Goal: Transaction & Acquisition: Download file/media

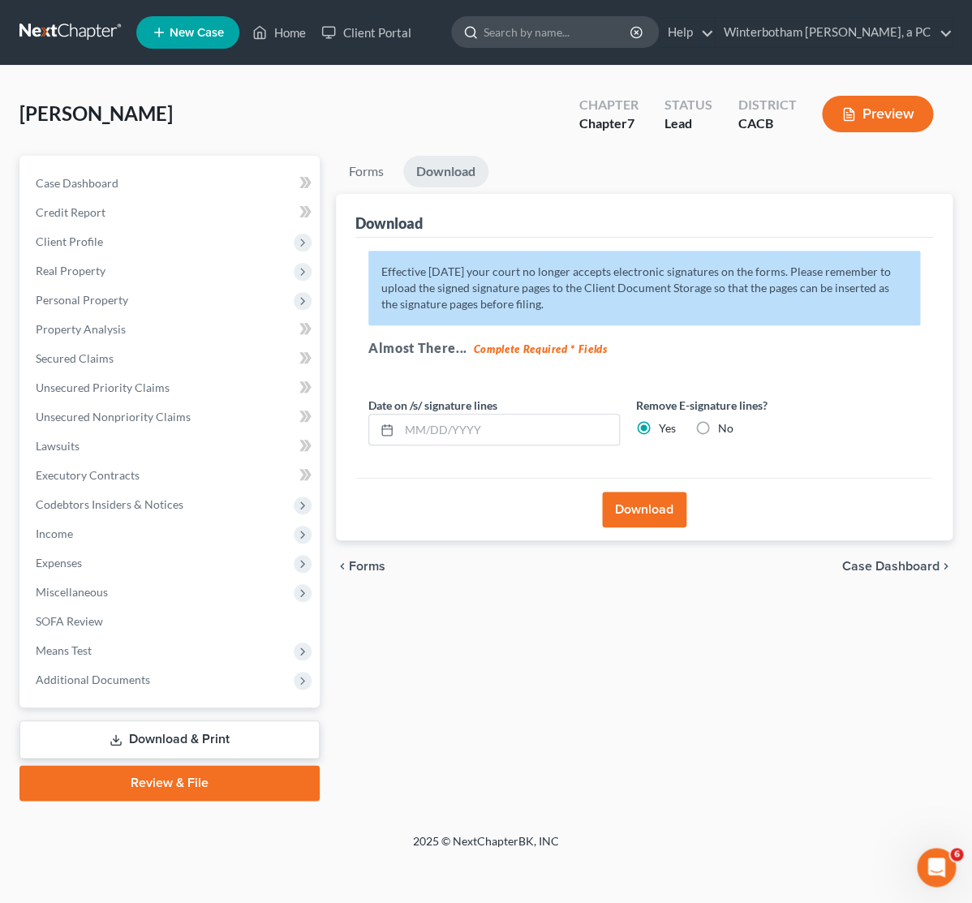
click at [585, 24] on input "search" at bounding box center [557, 32] width 148 height 30
type input "llanain"
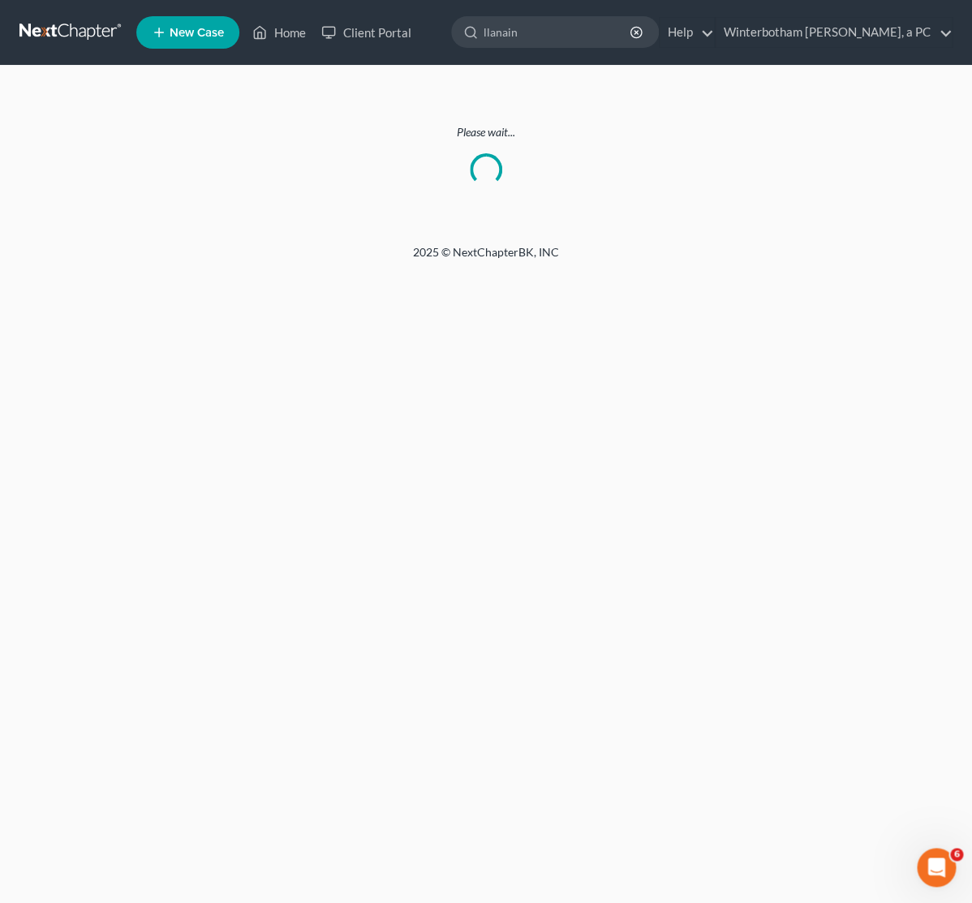
click at [85, 28] on link at bounding box center [71, 32] width 104 height 29
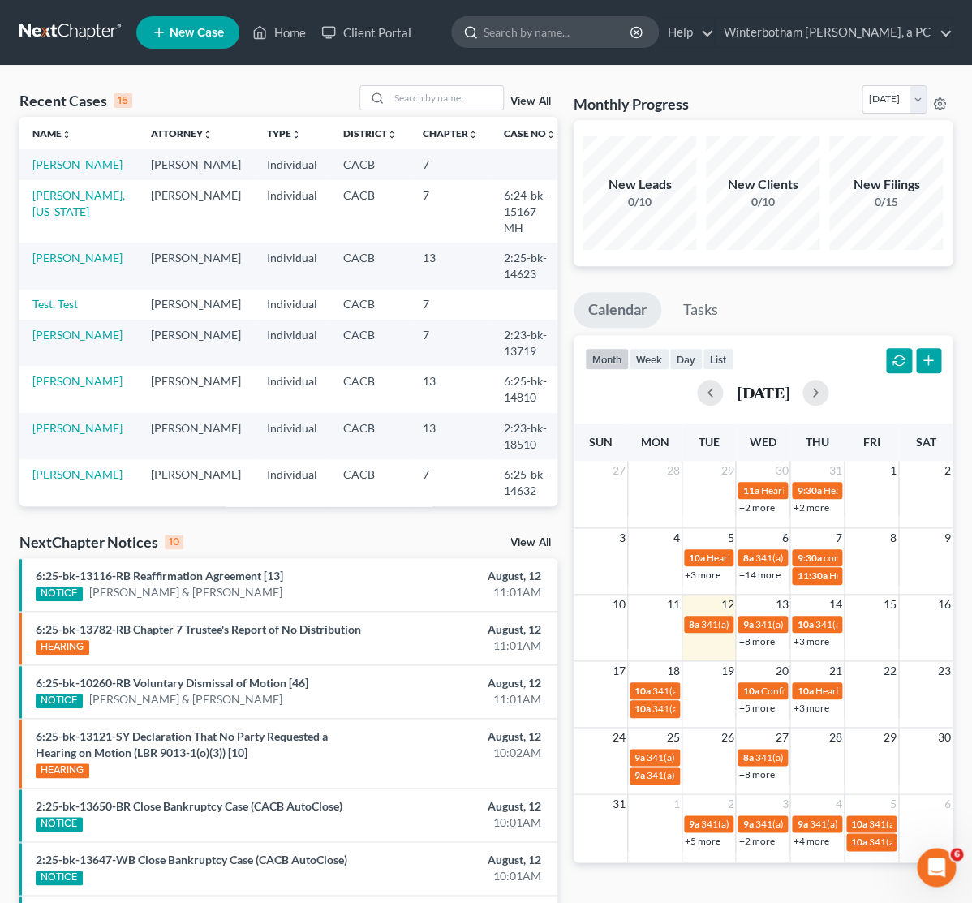
click at [540, 36] on input "search" at bounding box center [557, 32] width 148 height 30
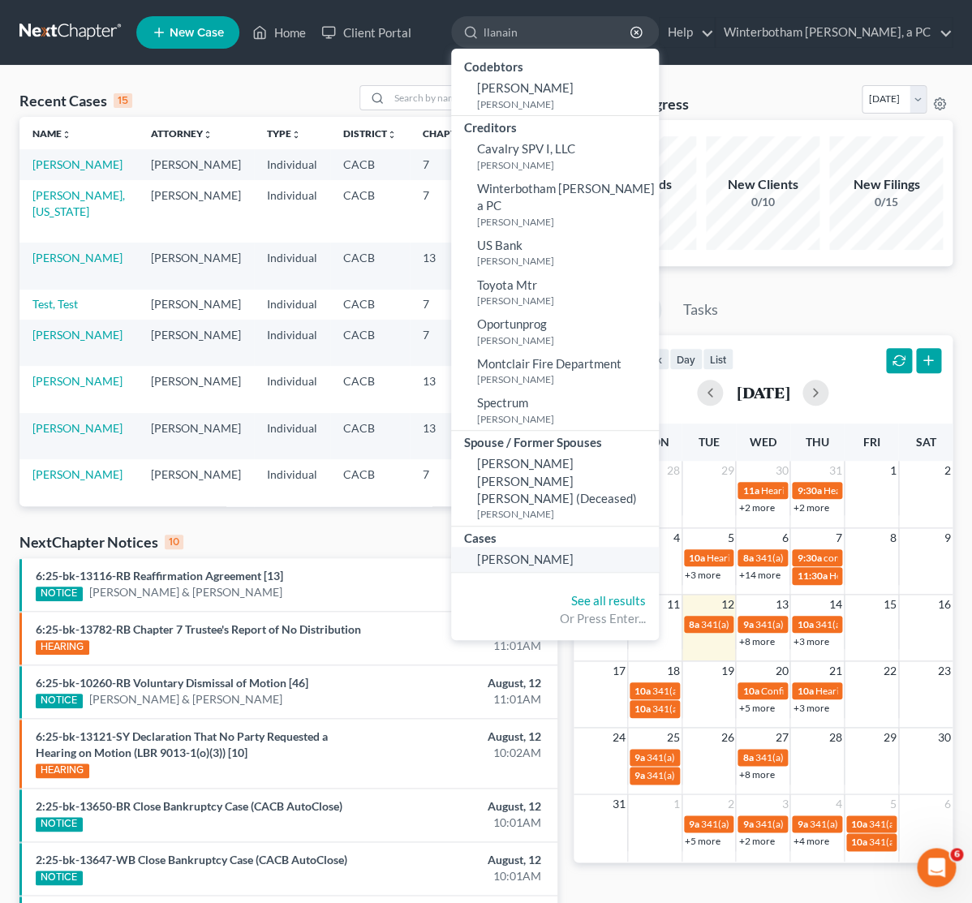
type input "llanain"
click at [515, 552] on span "[PERSON_NAME]" at bounding box center [525, 559] width 97 height 15
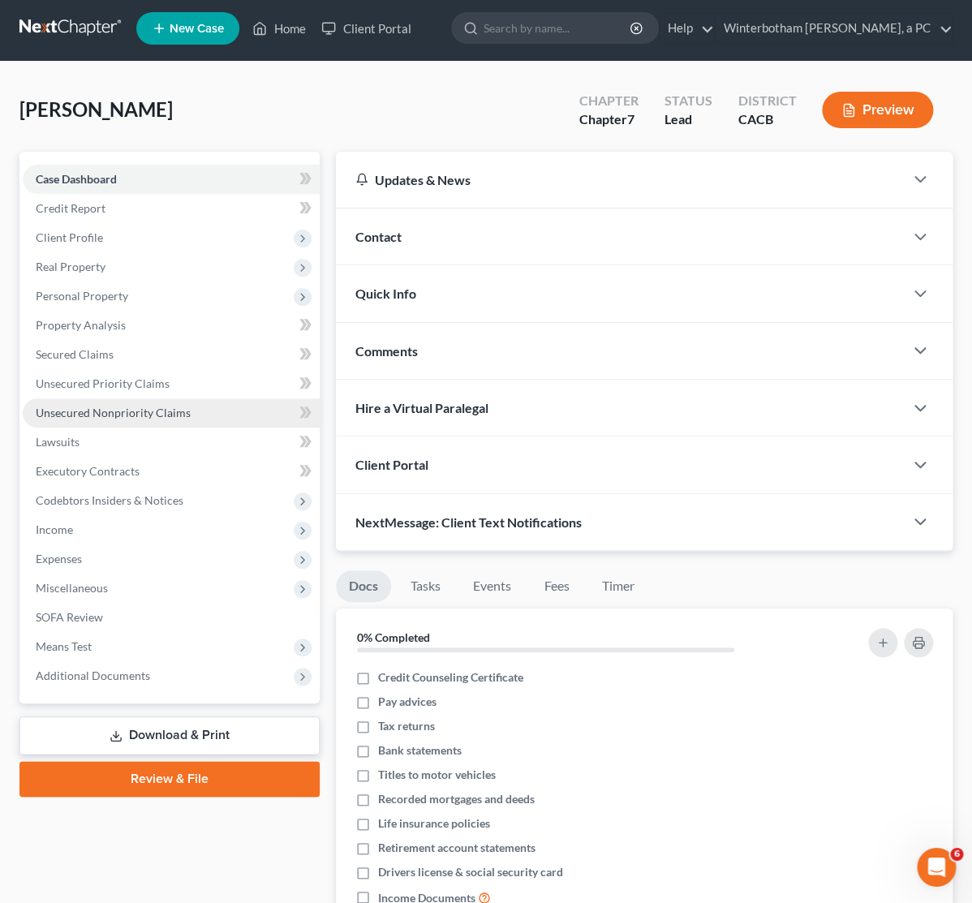
scroll to position [85, 0]
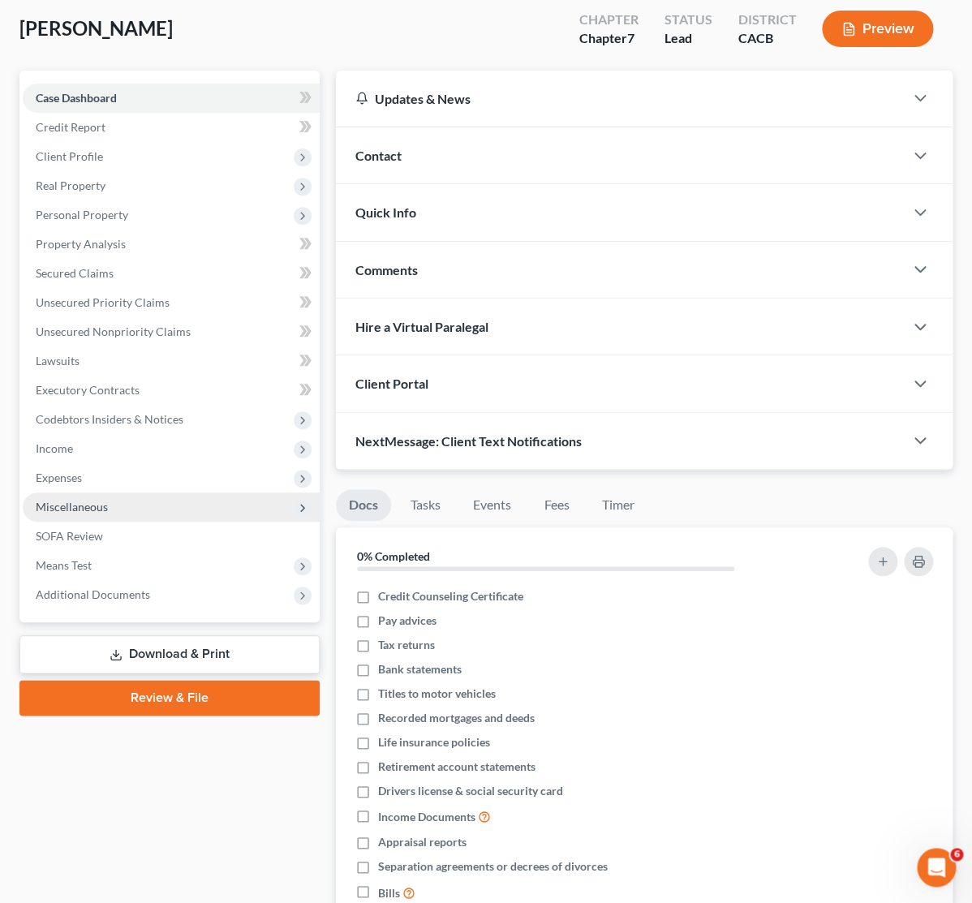
click at [71, 501] on span "Miscellaneous" at bounding box center [72, 507] width 72 height 14
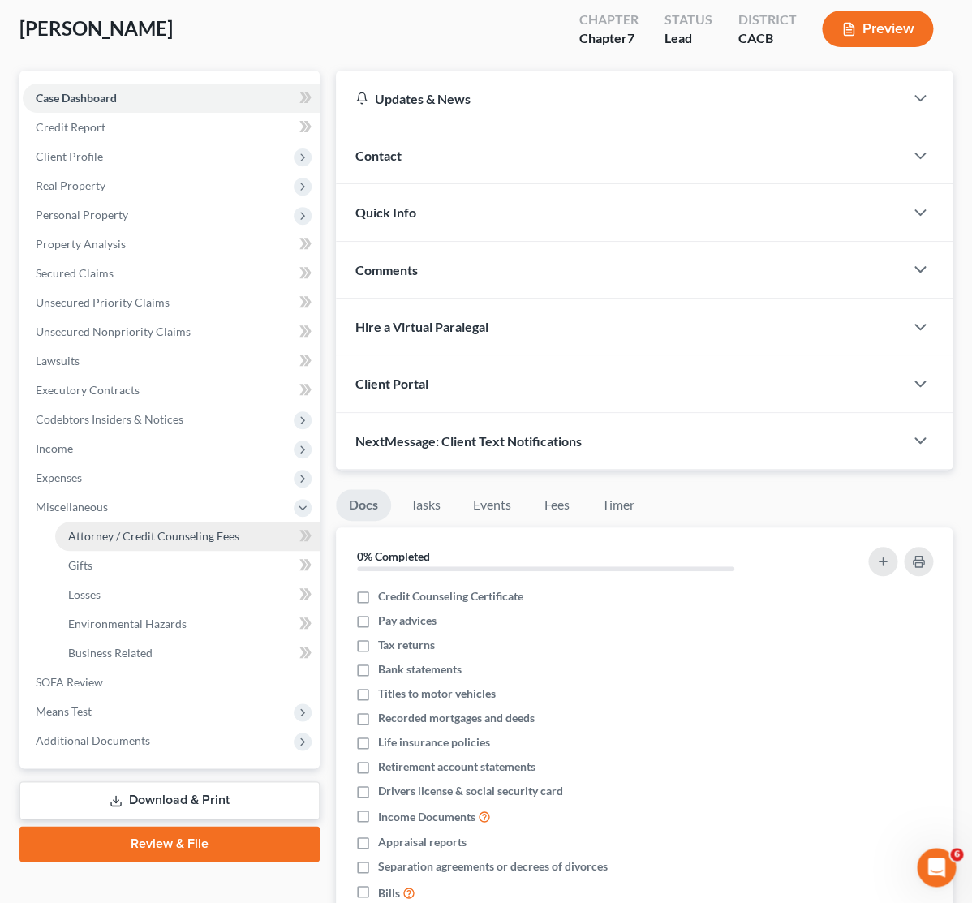
click at [92, 528] on link "Attorney / Credit Counseling Fees" at bounding box center [187, 536] width 264 height 29
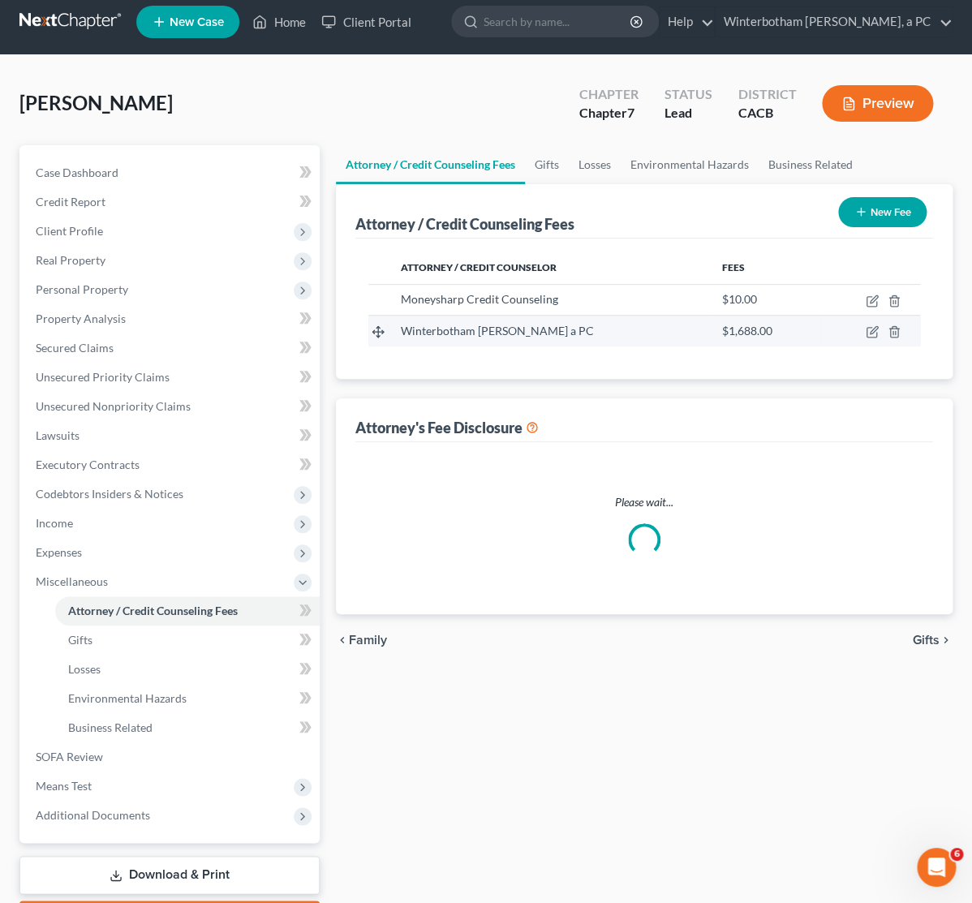
scroll to position [2, 0]
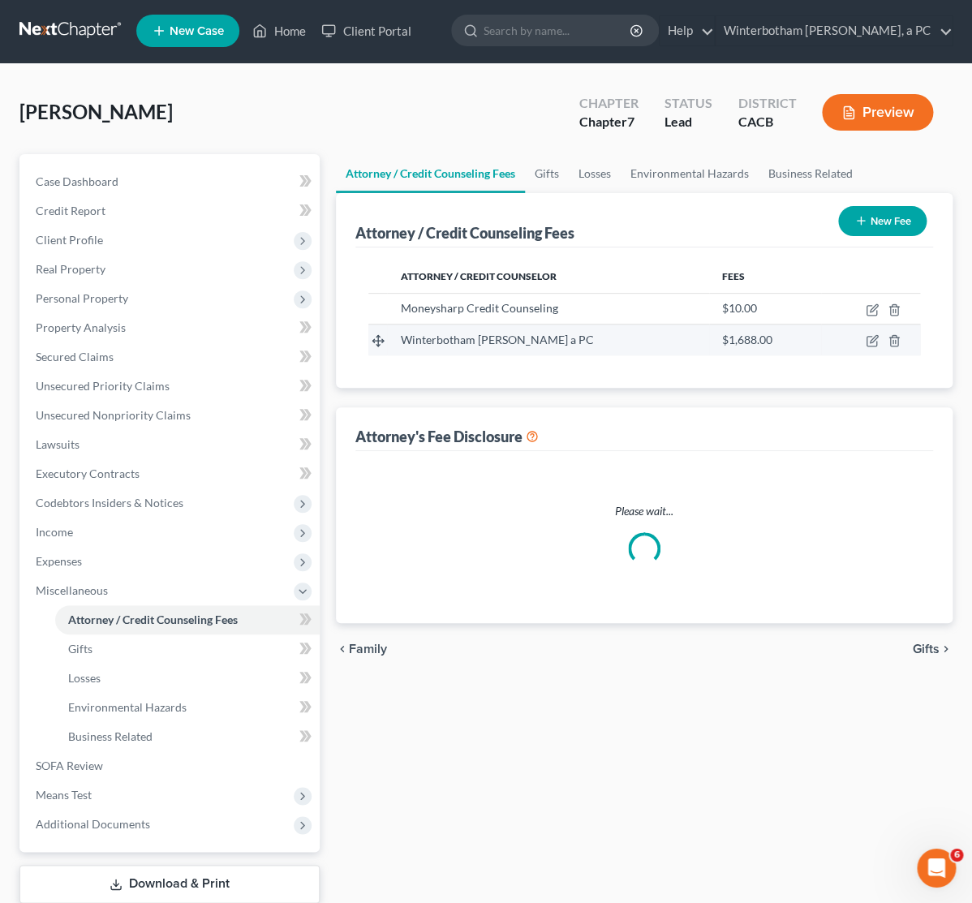
select select "1"
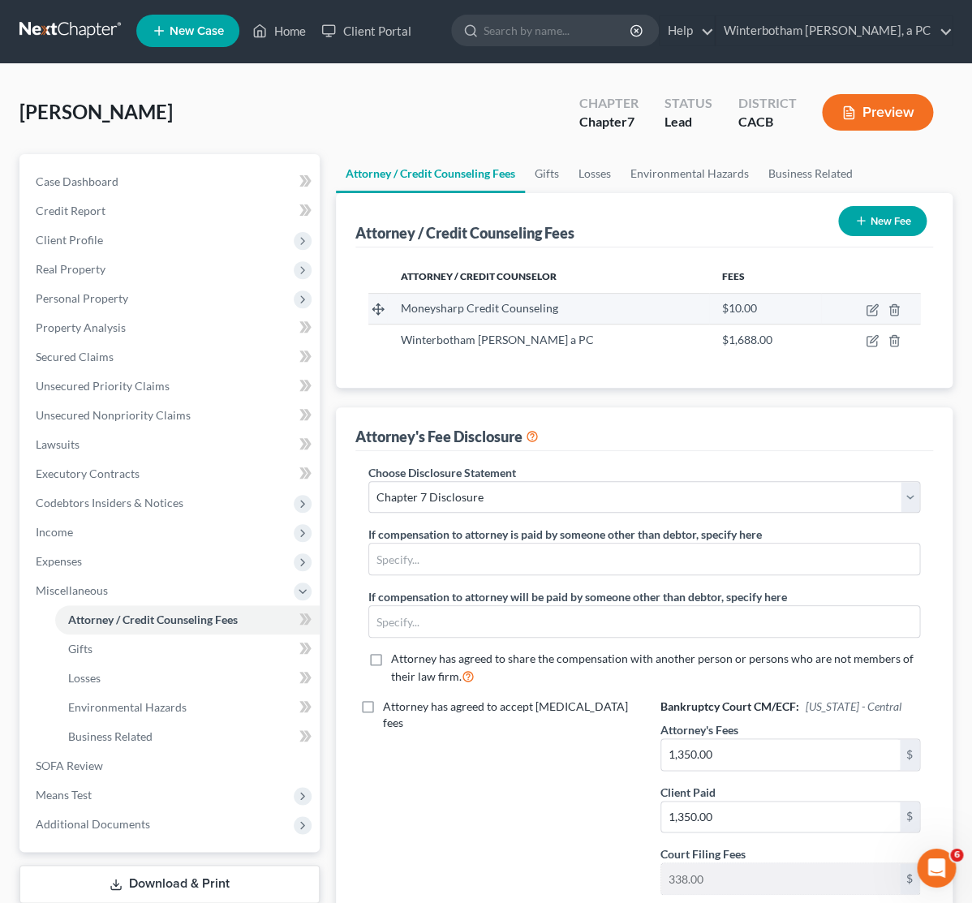
scroll to position [0, 0]
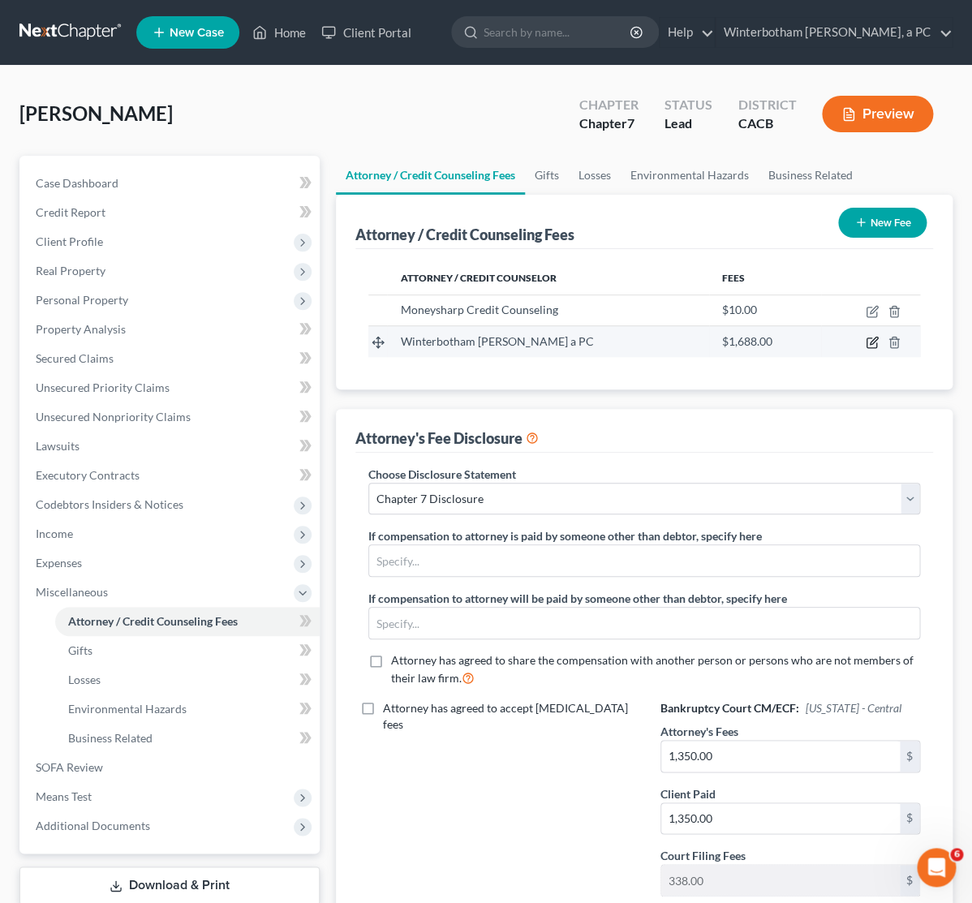
click at [869, 340] on icon "button" at bounding box center [872, 342] width 13 height 13
select select "4"
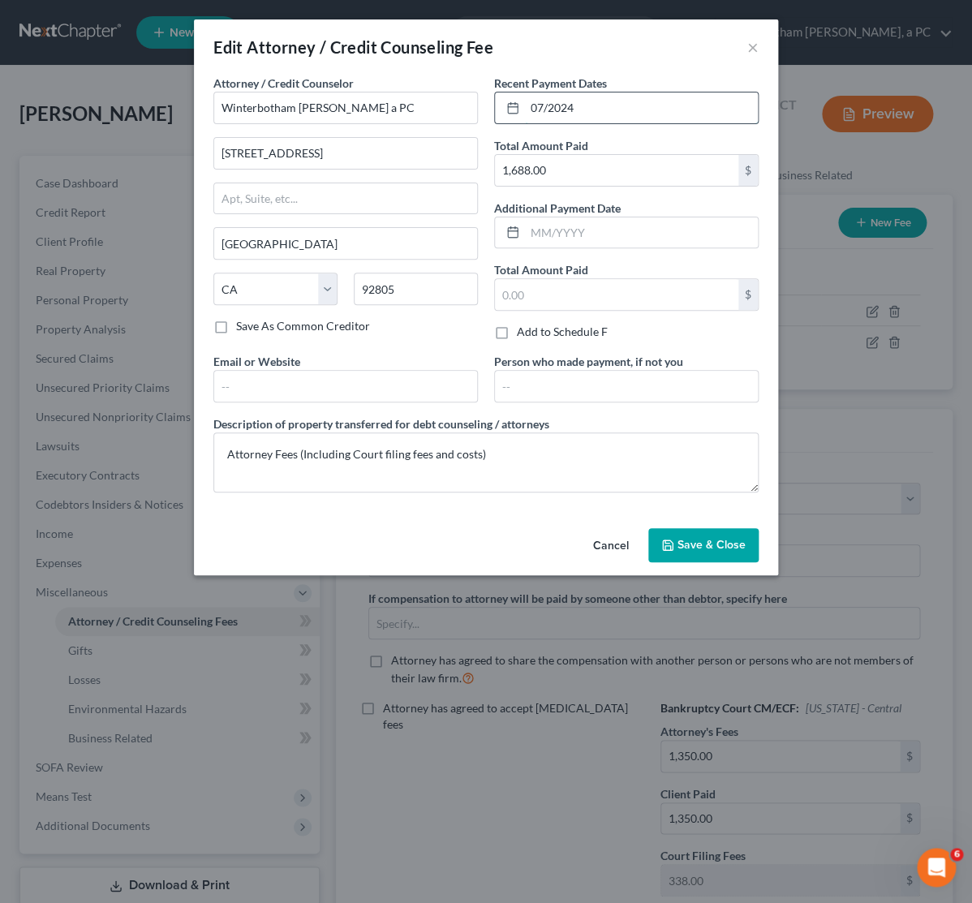
click at [581, 101] on input "07/2024" at bounding box center [641, 107] width 233 height 31
drag, startPoint x: 580, startPoint y: 105, endPoint x: 503, endPoint y: 105, distance: 77.1
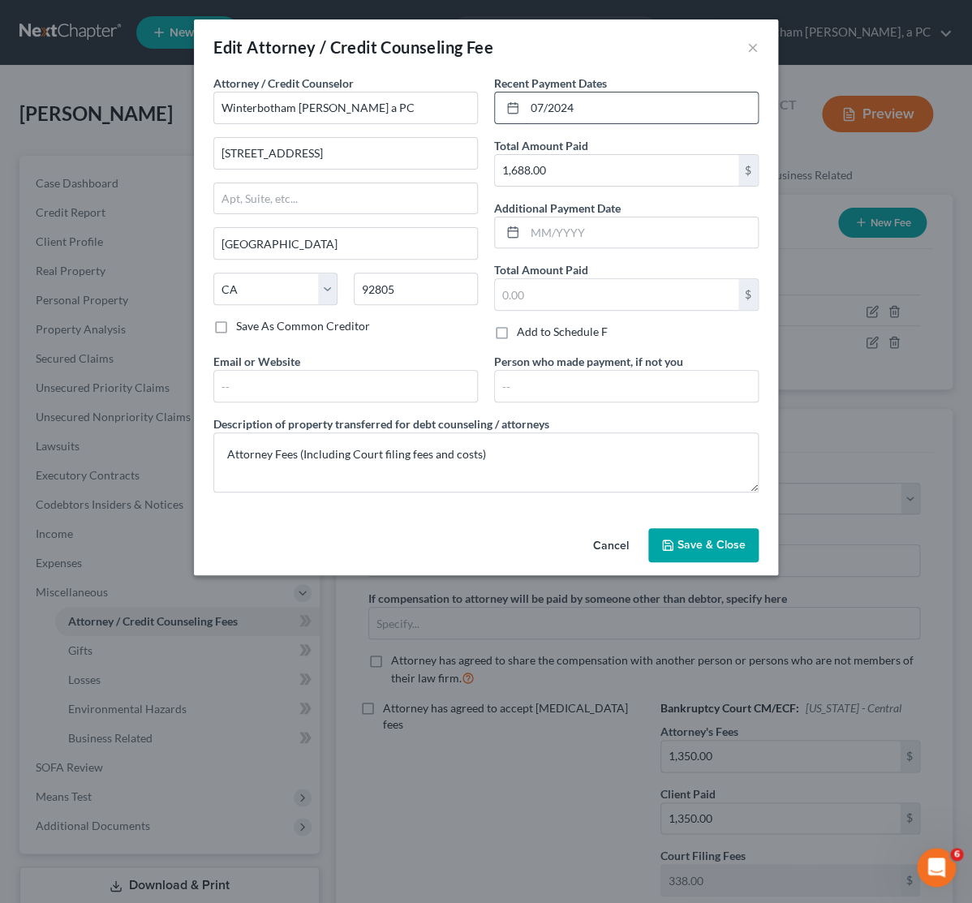
click at [525, 105] on input "07/2024" at bounding box center [641, 107] width 233 height 31
type input "08/2025"
click at [708, 555] on button "Save & Close" at bounding box center [703, 545] width 110 height 34
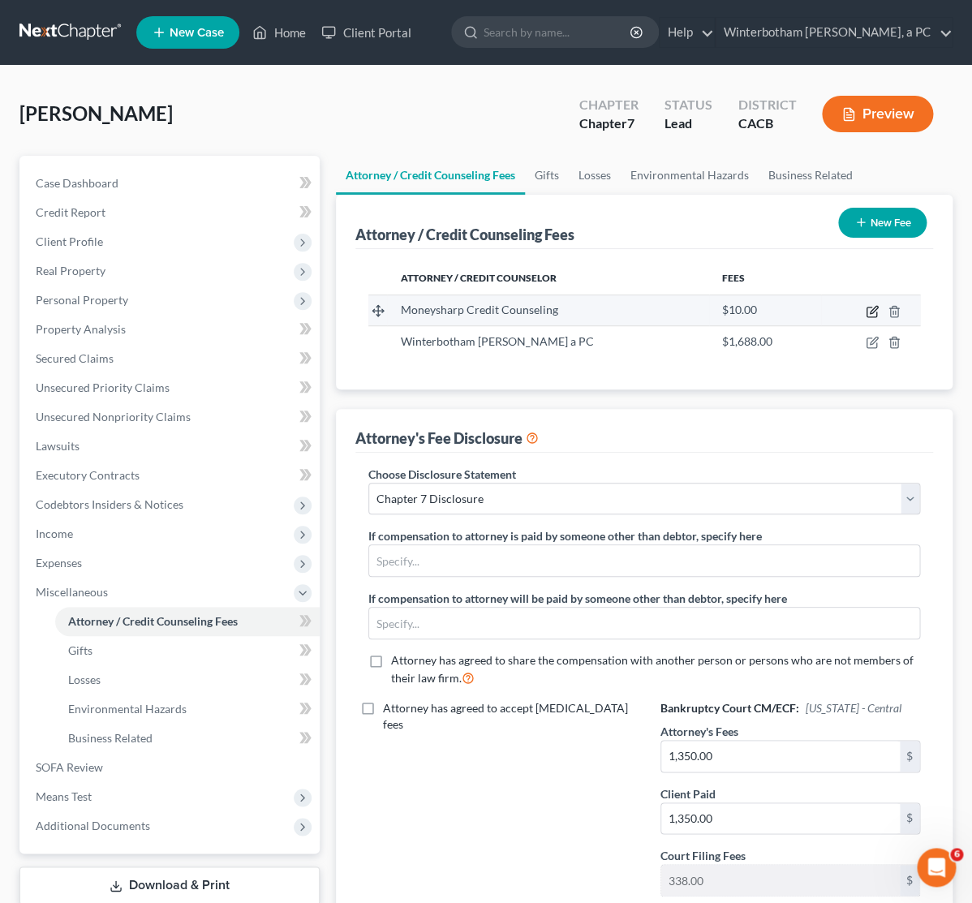
click at [870, 312] on icon "button" at bounding box center [873, 309] width 7 height 7
select select "14"
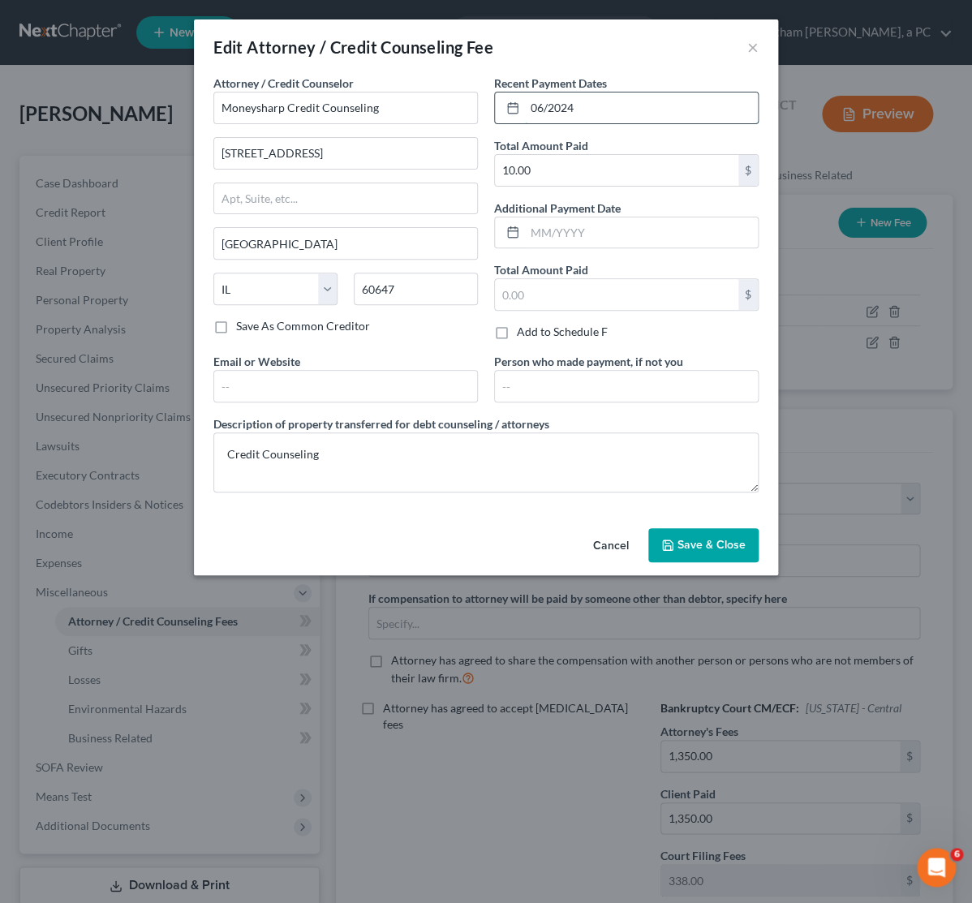
click at [569, 105] on input "06/2024" at bounding box center [641, 107] width 233 height 31
type input "06/2025"
click at [701, 569] on div "Cancel Save & Close" at bounding box center [486, 549] width 584 height 54
click at [713, 548] on span "Save & Close" at bounding box center [711, 545] width 68 height 14
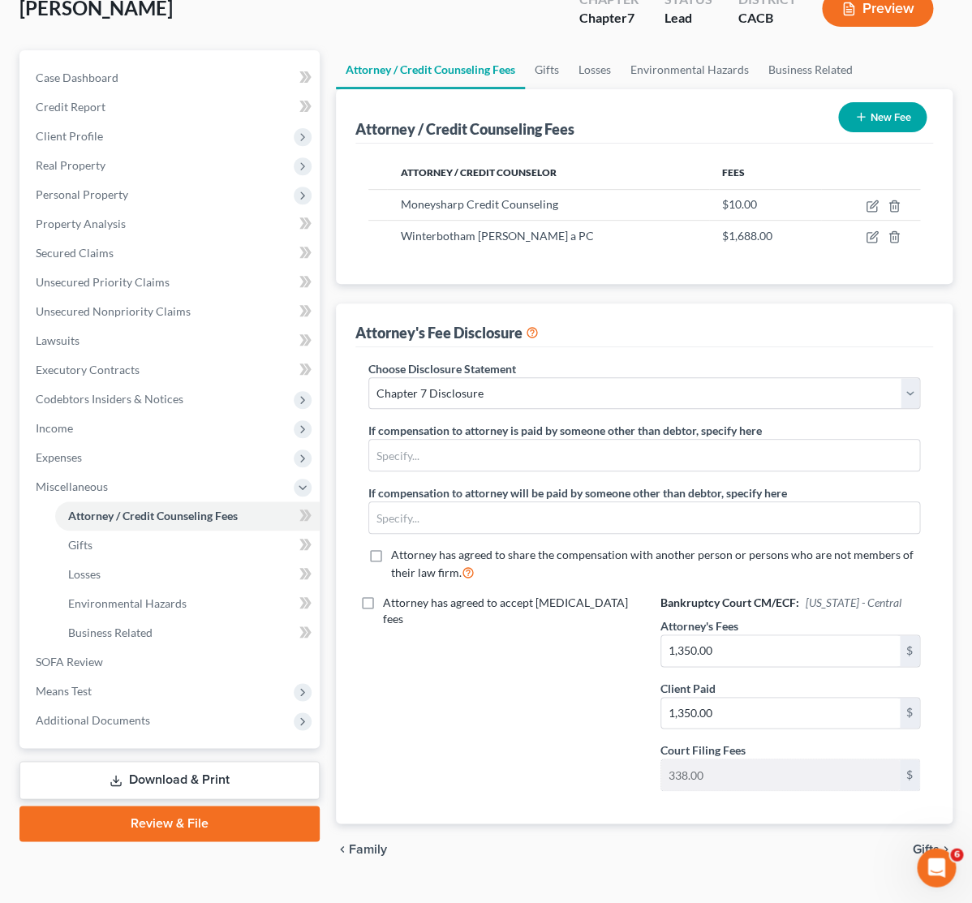
scroll to position [143, 0]
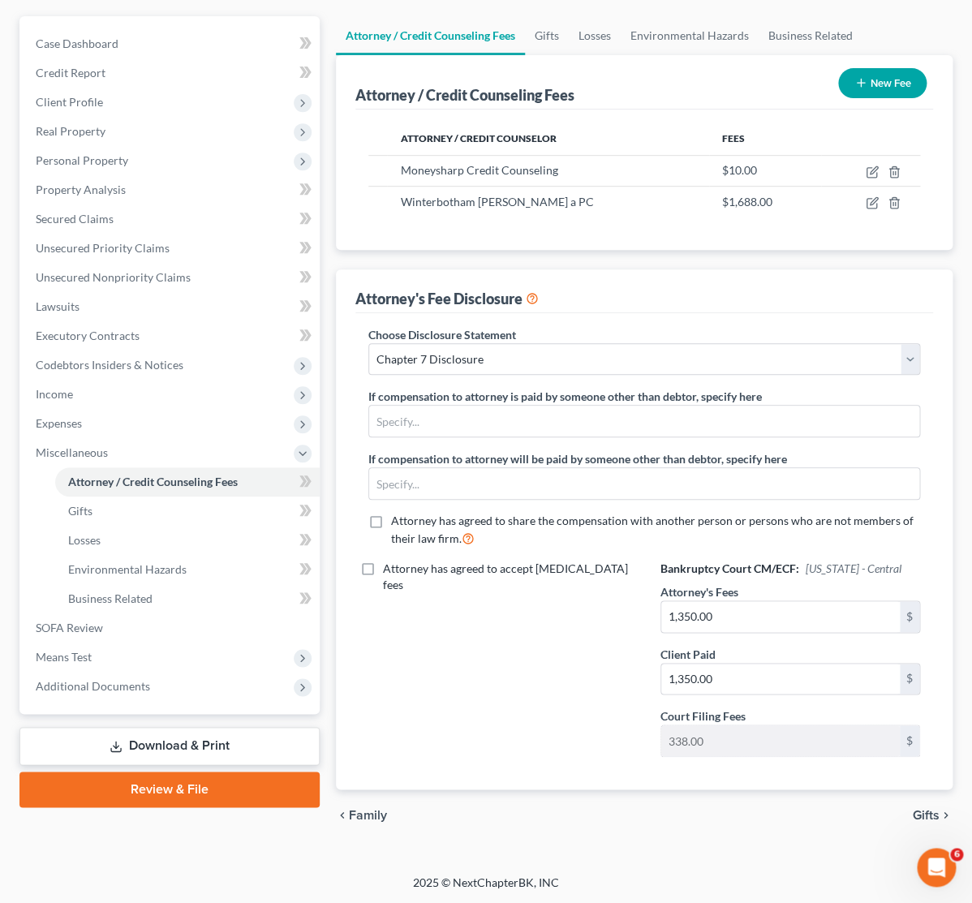
click at [178, 735] on link "Download & Print" at bounding box center [169, 746] width 300 height 38
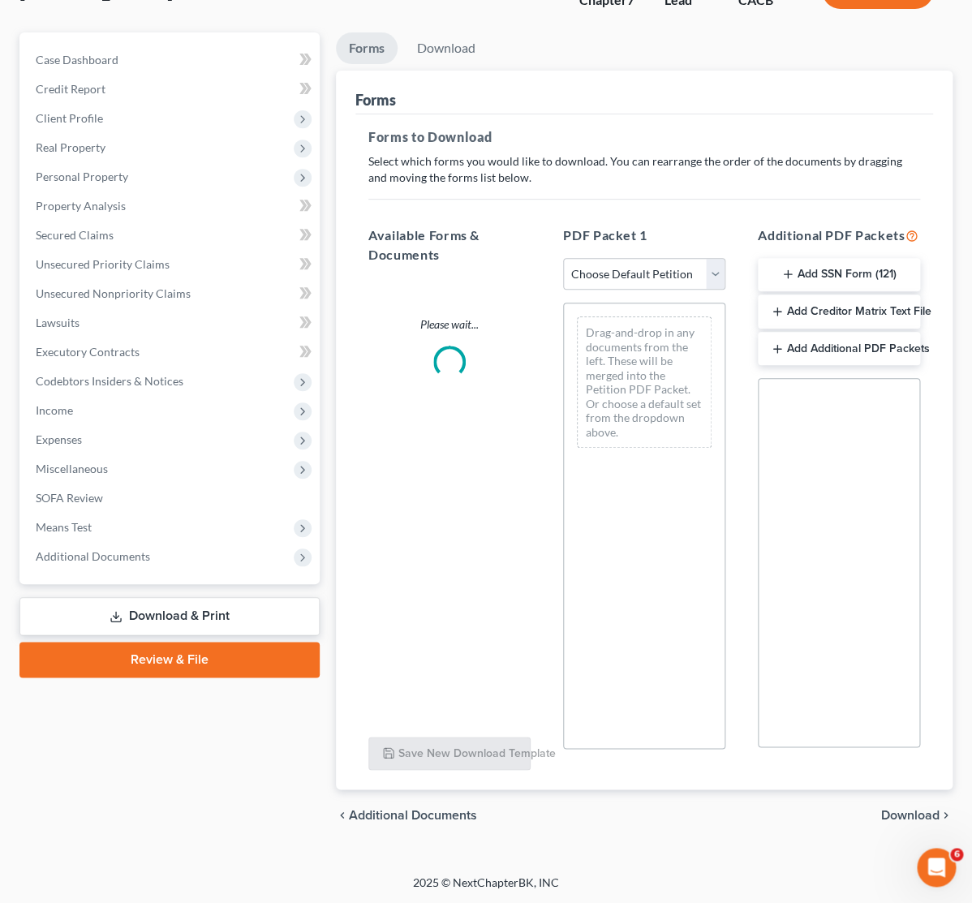
scroll to position [132, 0]
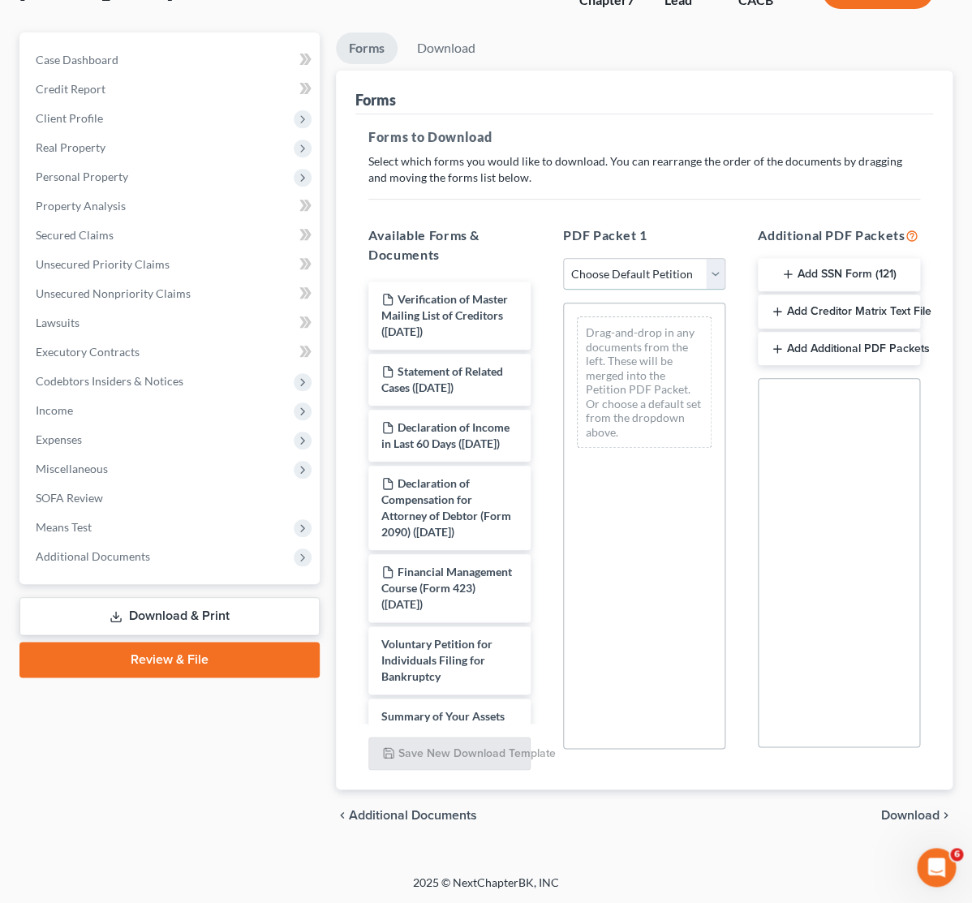
click at [563, 258] on select "Choose Default Petition PDF Packet Complete Bankruptcy Petition (all forms and …" at bounding box center [644, 274] width 162 height 32
select select "0"
click option "Complete Bankruptcy Petition (all forms and schedules)" at bounding box center [0, 0] width 0 height 0
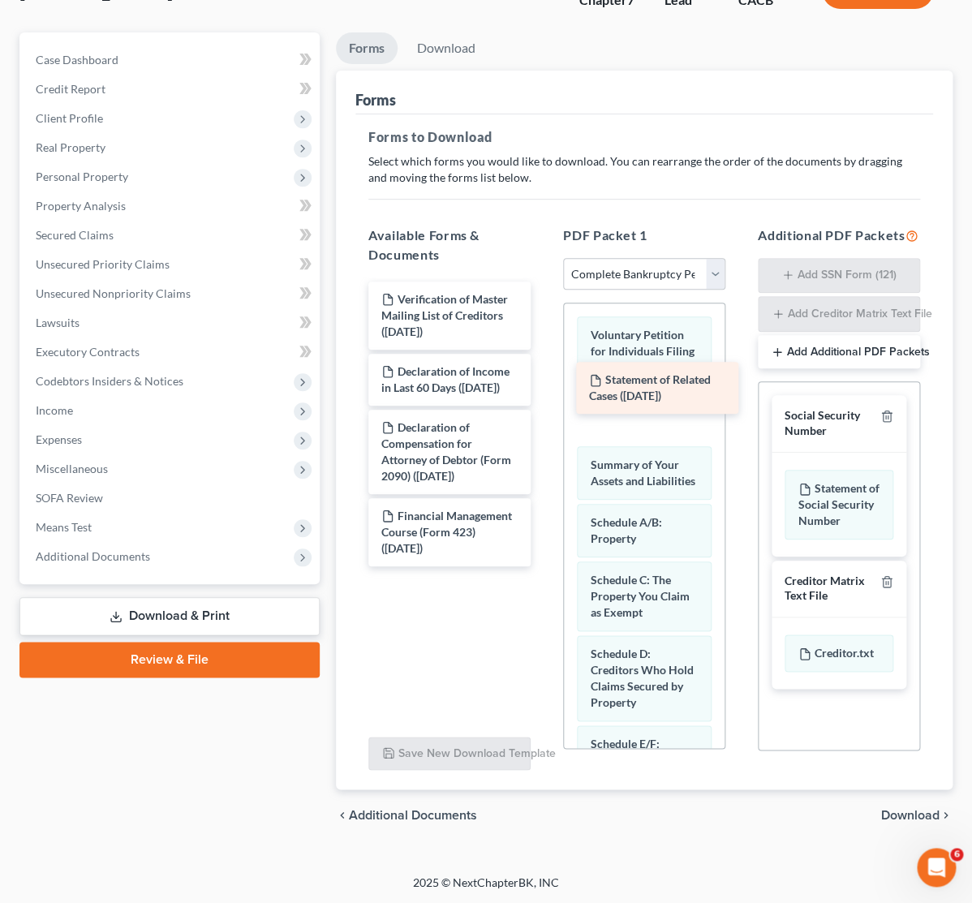
drag, startPoint x: 453, startPoint y: 361, endPoint x: 660, endPoint y: 380, distance: 208.5
click at [543, 380] on div "Statement of Related Cases ([DATE]) Verification of Master Mailing List of Cred…" at bounding box center [449, 423] width 188 height 285
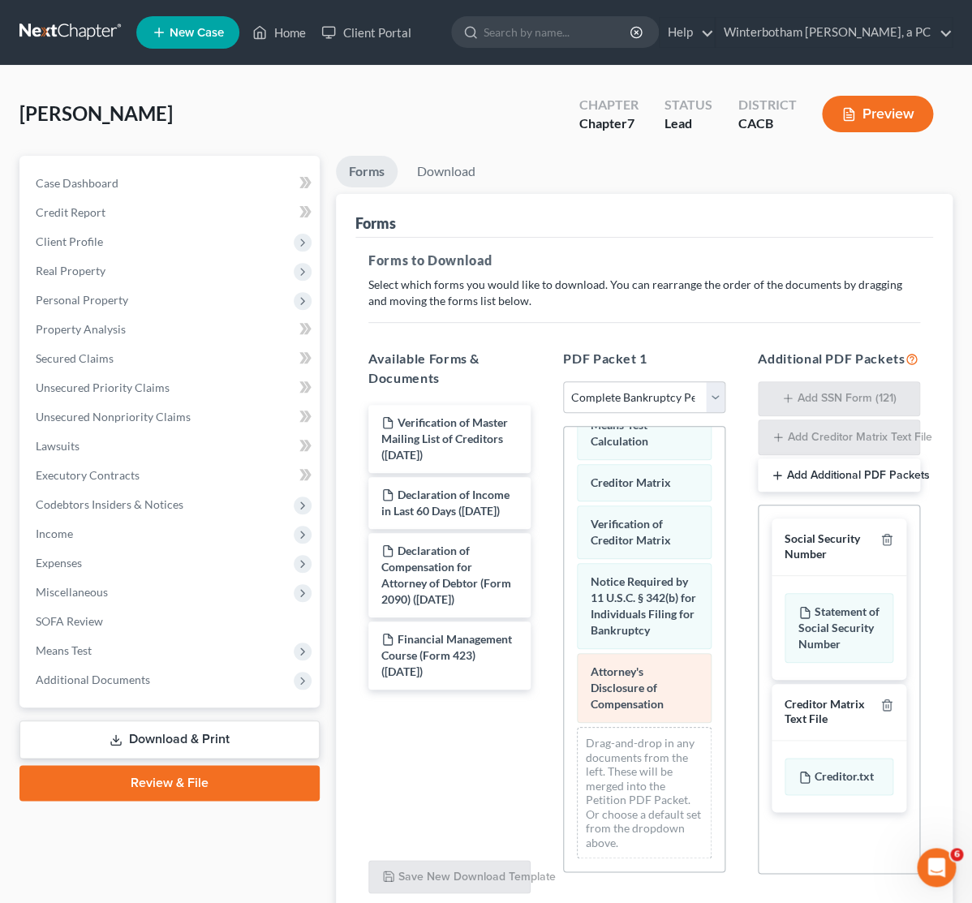
scroll to position [949, 0]
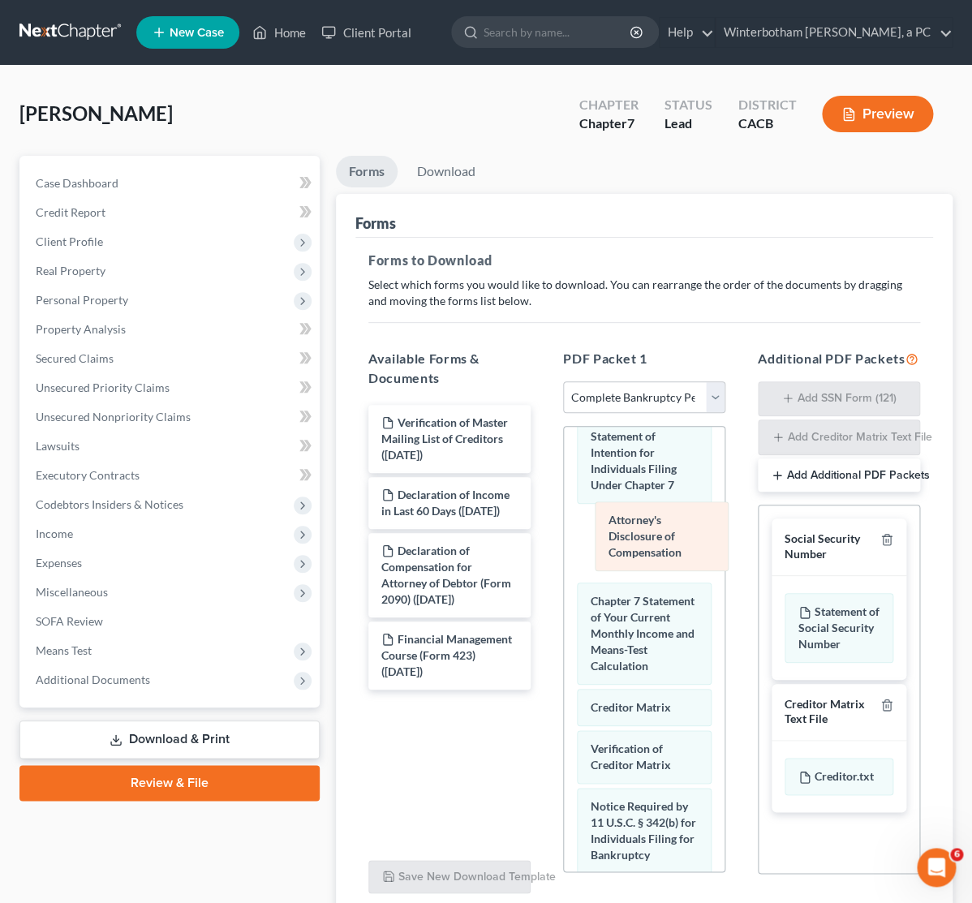
drag, startPoint x: 644, startPoint y: 844, endPoint x: 662, endPoint y: 535, distance: 309.6
click at [662, 535] on div "Attorney's Disclosure of Compensation Voluntary Petition for Individuals Filing…" at bounding box center [644, 250] width 161 height 1544
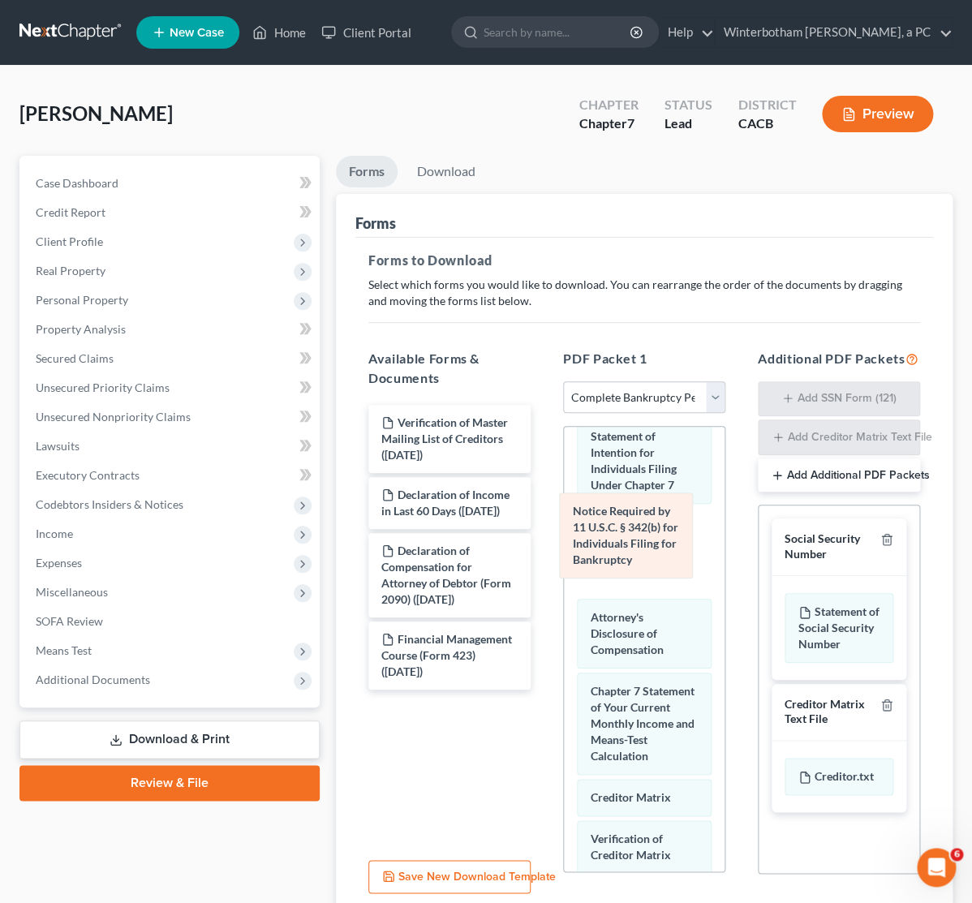
drag, startPoint x: 653, startPoint y: 842, endPoint x: 635, endPoint y: 540, distance: 302.3
click at [635, 540] on div "Notice Required by 11 U.S.C. § 342(b) for Individuals Filing for Bankruptcy Vol…" at bounding box center [644, 250] width 161 height 1544
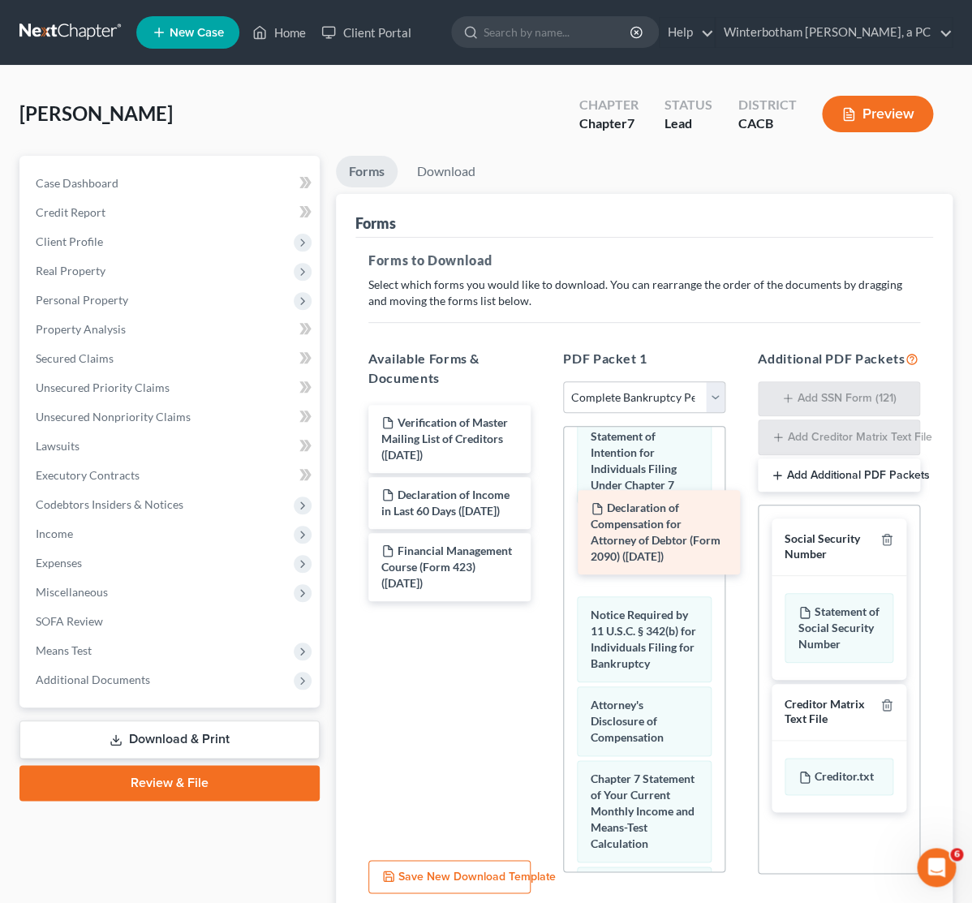
drag, startPoint x: 428, startPoint y: 592, endPoint x: 631, endPoint y: 546, distance: 208.0
click at [543, 546] on div "Declaration of Compensation for Attorney of Debtor (Form 2090) ([DATE]) Verific…" at bounding box center [449, 503] width 188 height 196
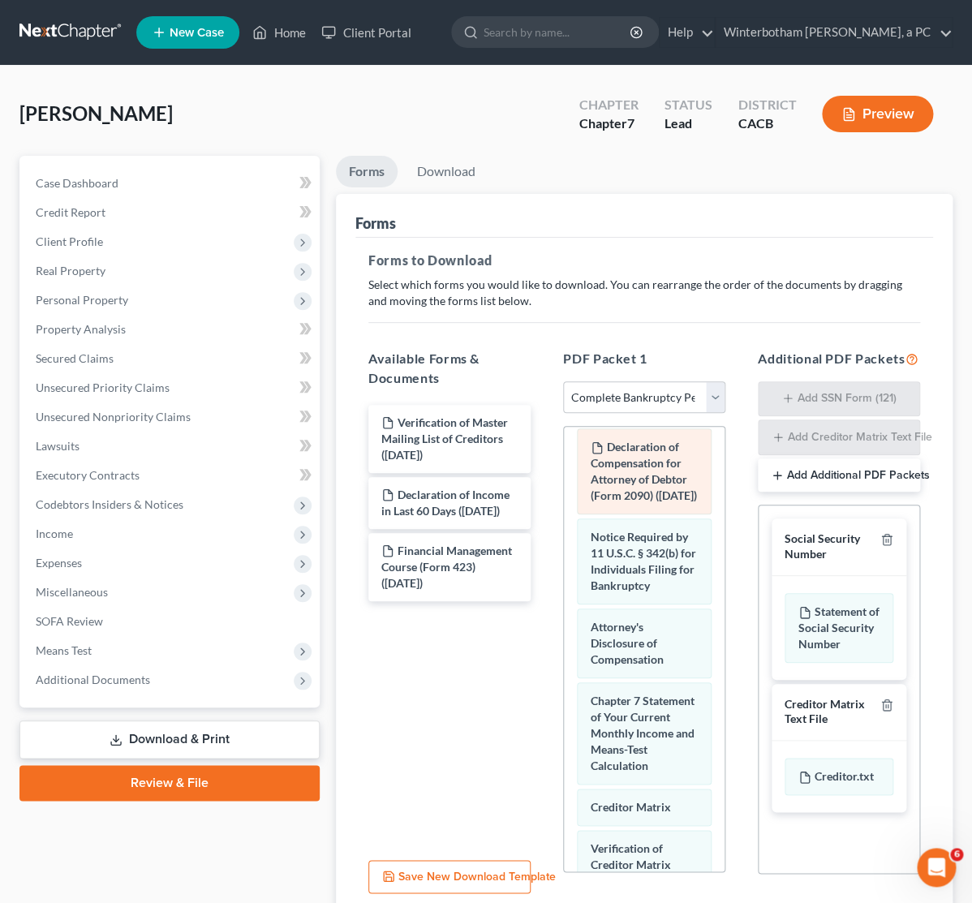
scroll to position [1215, 0]
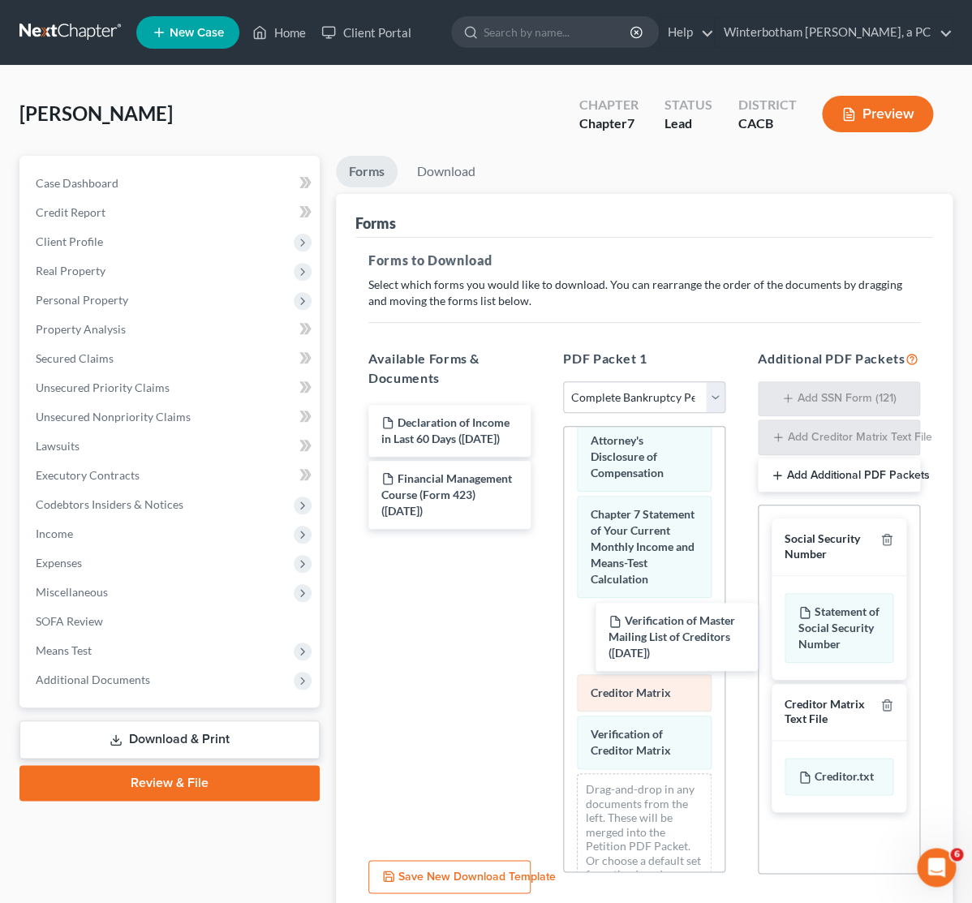
drag, startPoint x: 457, startPoint y: 434, endPoint x: 665, endPoint y: 720, distance: 354.2
click at [543, 529] on div "Verification of Master Mailing List of Creditors ([DATE]) Verification of Maste…" at bounding box center [449, 467] width 188 height 124
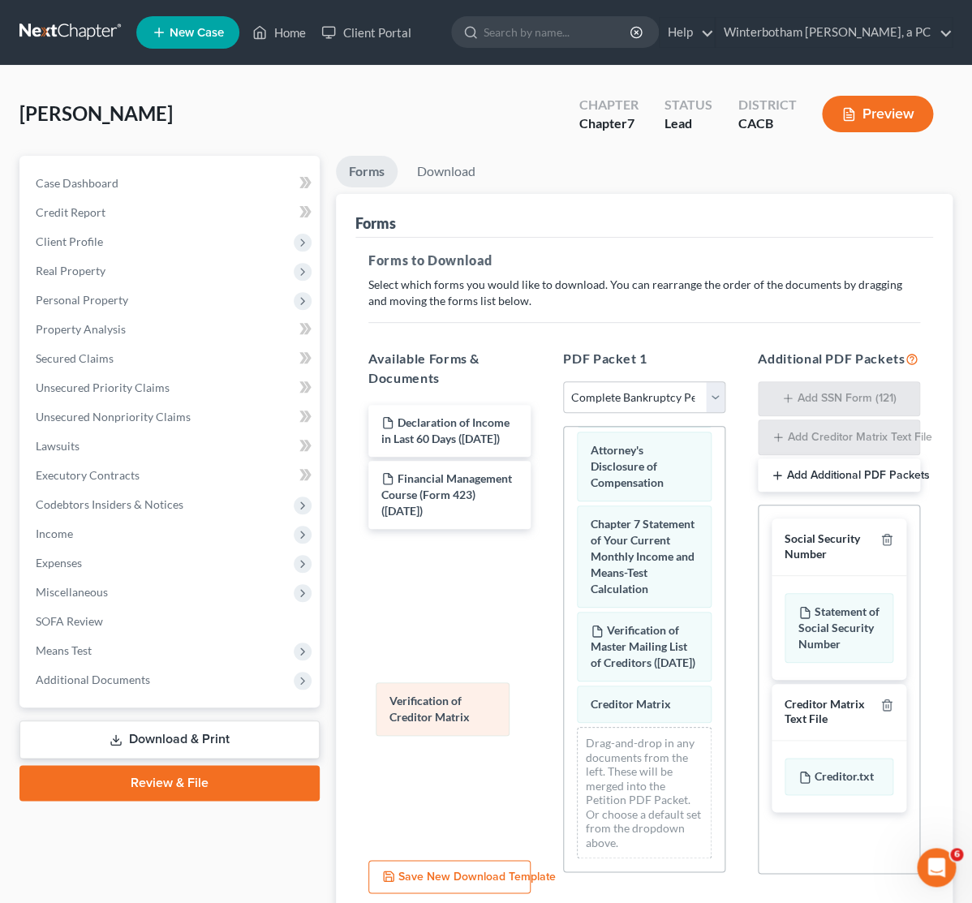
drag, startPoint x: 644, startPoint y: 777, endPoint x: 453, endPoint y: 643, distance: 233.6
click at [564, 652] on div "Verification of Creditor Matrix Voluntary Petition for Individuals Filing for B…" at bounding box center [644, 46] width 161 height 1650
click at [891, 546] on icon "button" at bounding box center [886, 539] width 13 height 13
click at [891, 698] on icon "button" at bounding box center [886, 704] width 13 height 13
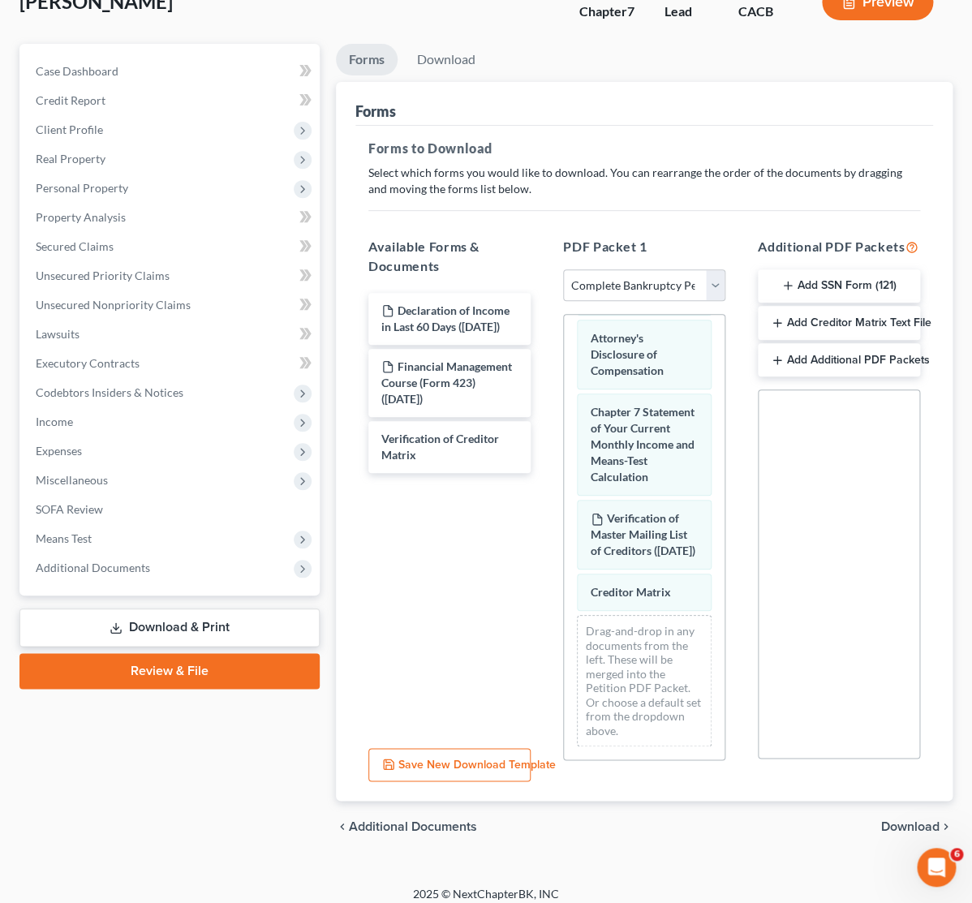
scroll to position [132, 0]
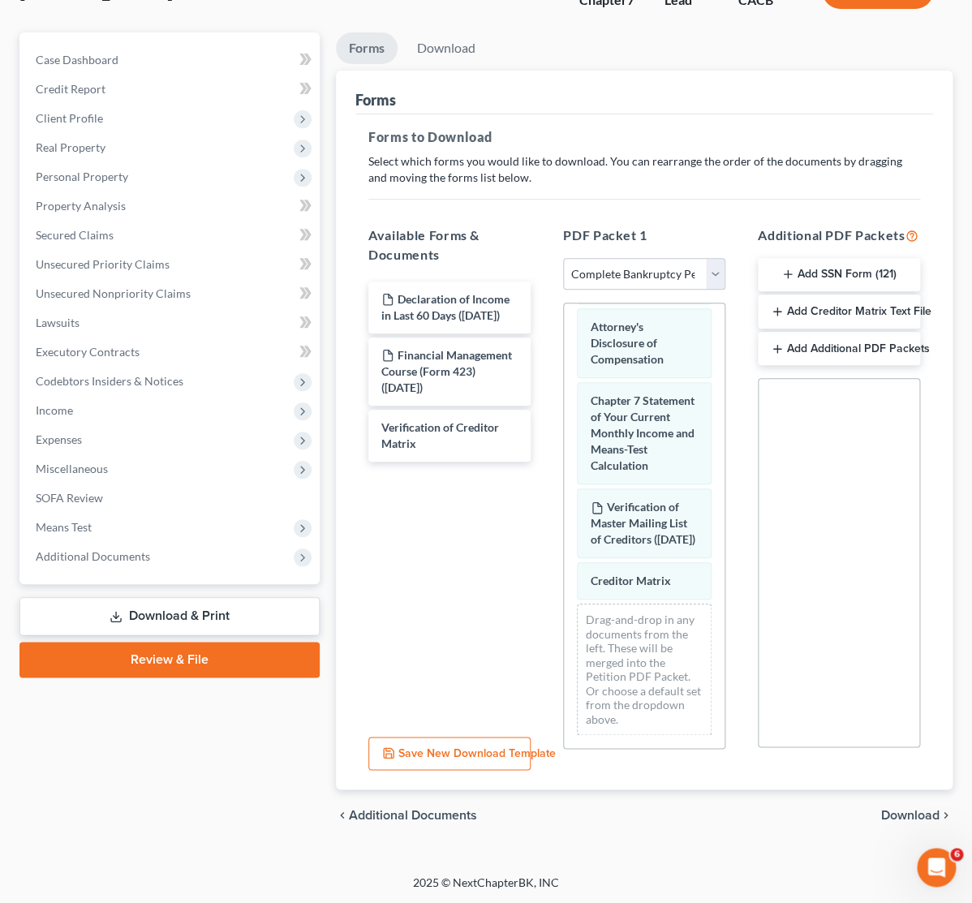
click at [908, 812] on span "Download" at bounding box center [910, 815] width 58 height 13
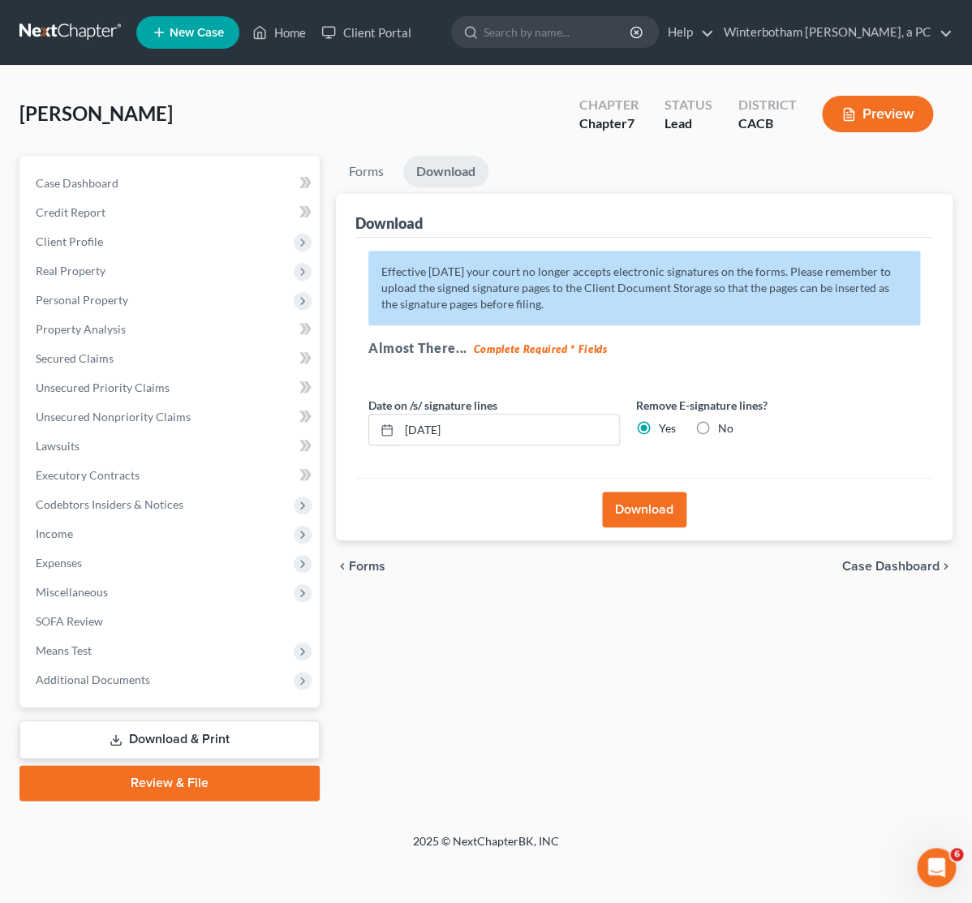
scroll to position [0, 0]
drag, startPoint x: 487, startPoint y: 422, endPoint x: 362, endPoint y: 422, distance: 124.9
click at [399, 422] on input "[DATE]" at bounding box center [509, 430] width 220 height 31
click at [625, 505] on button "Download" at bounding box center [644, 510] width 84 height 36
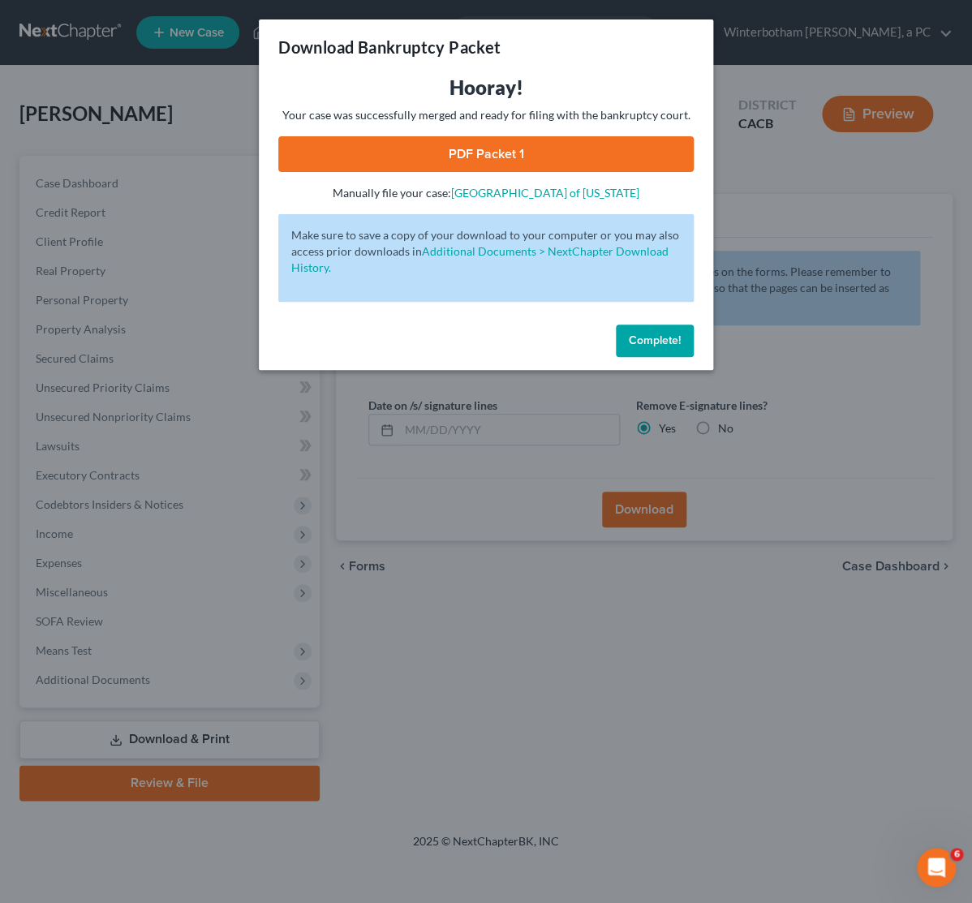
click at [523, 153] on link "PDF Packet 1" at bounding box center [485, 154] width 415 height 36
click at [389, 157] on link "PDF Packet 1" at bounding box center [485, 154] width 415 height 36
click at [753, 559] on div "Download Bankruptcy Packet Hooray! Your case was successfully merged and ready …" at bounding box center [486, 451] width 972 height 903
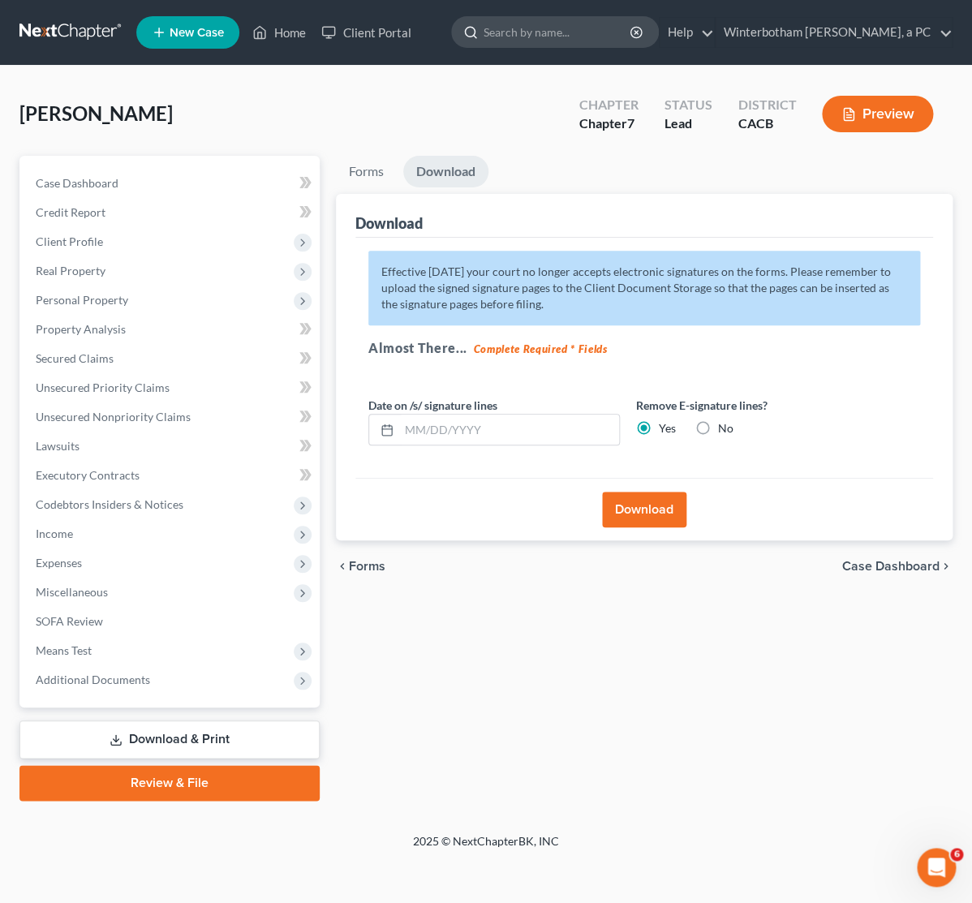
click at [556, 32] on input "search" at bounding box center [557, 32] width 148 height 30
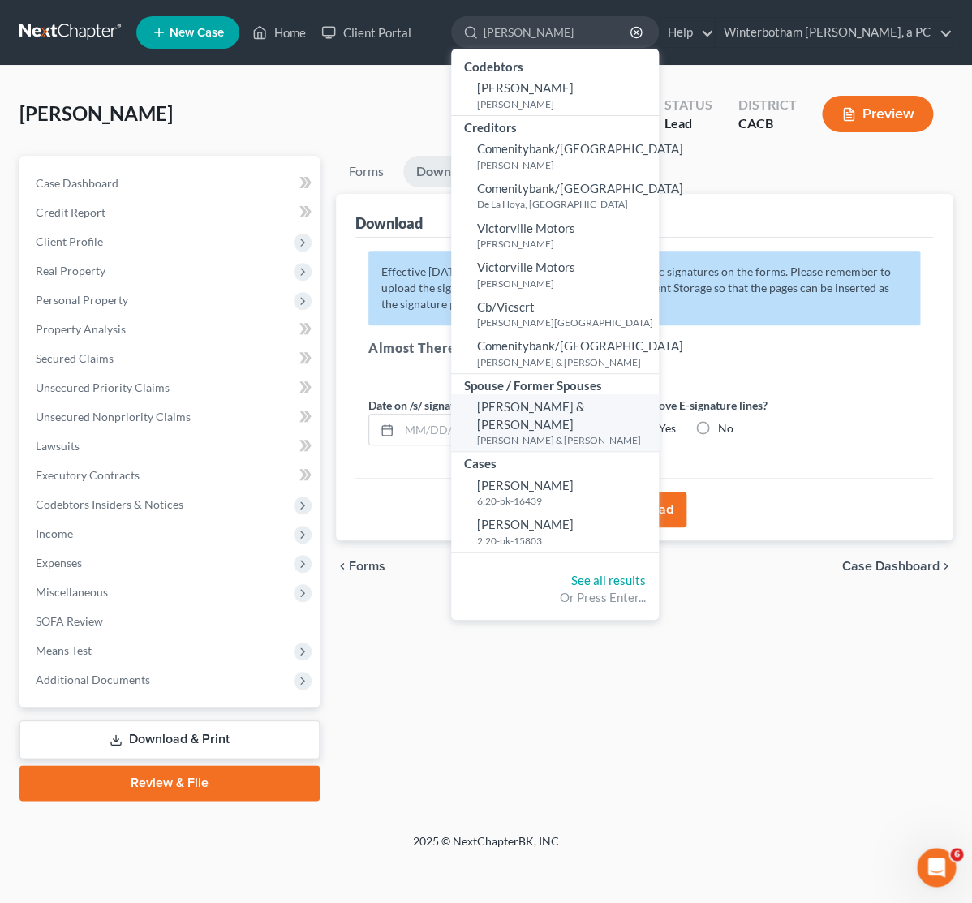
type input "[PERSON_NAME]"
click at [551, 406] on span "[PERSON_NAME] & [PERSON_NAME]" at bounding box center [531, 415] width 108 height 32
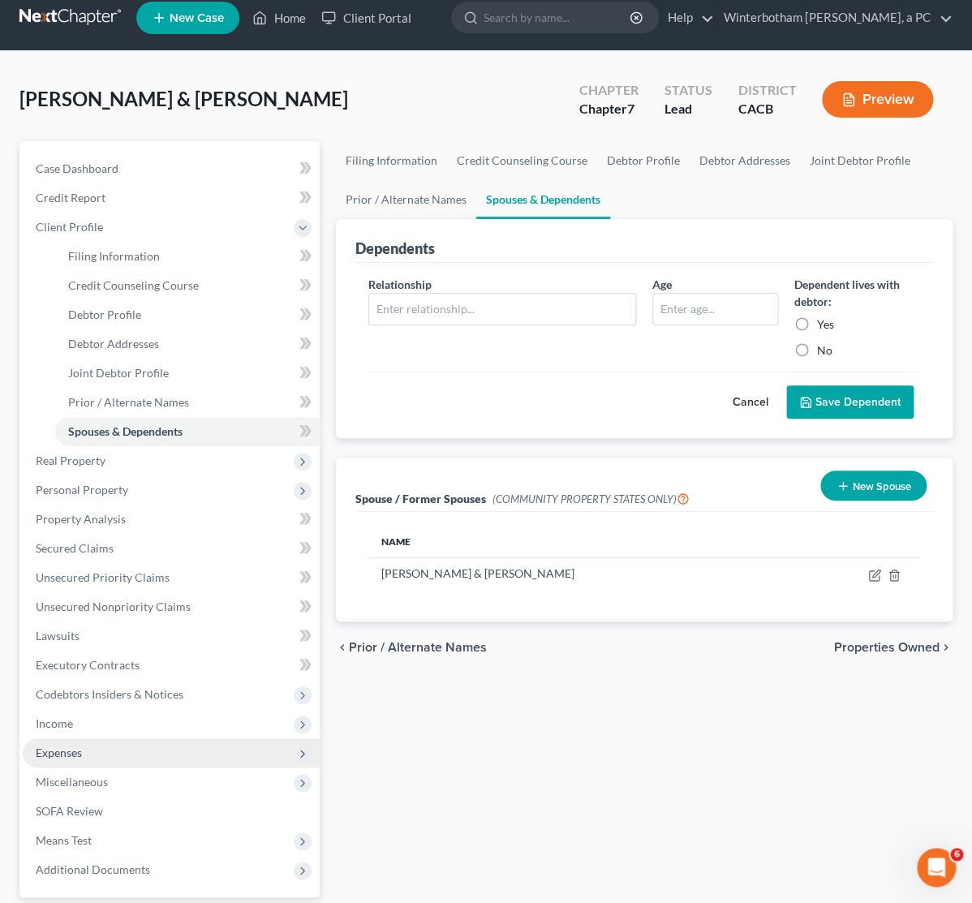
scroll to position [163, 0]
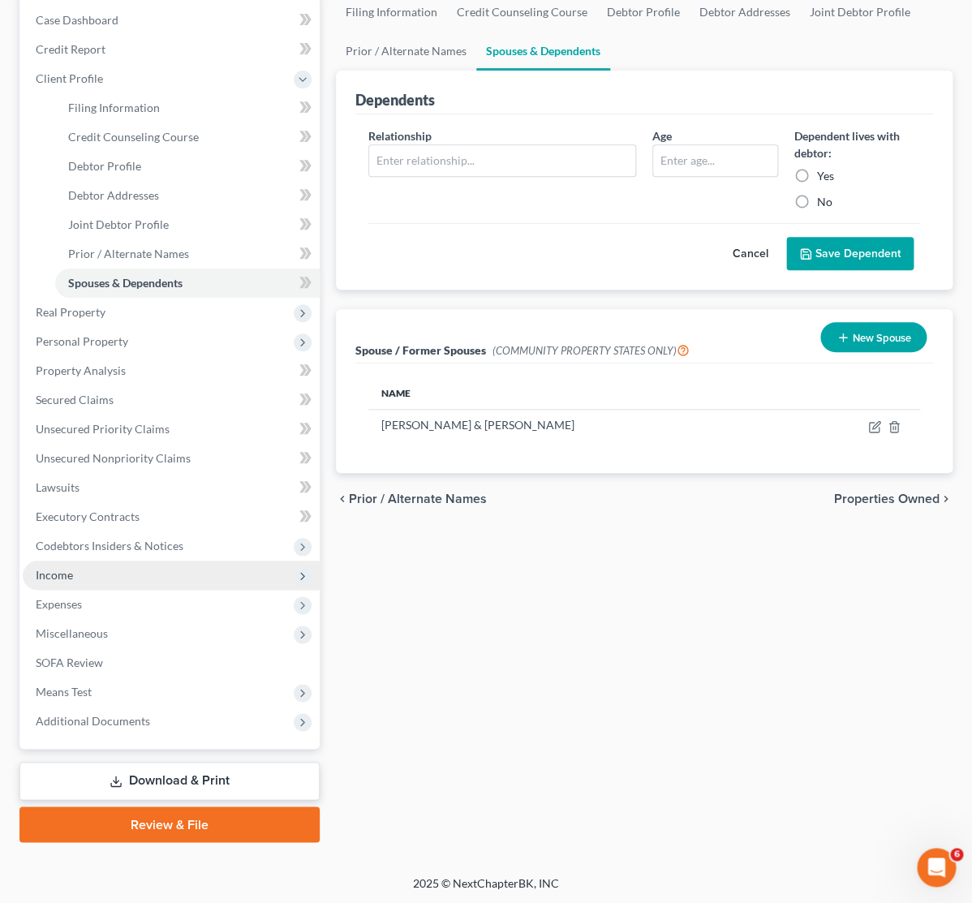
click at [53, 577] on span "Income" at bounding box center [54, 575] width 37 height 14
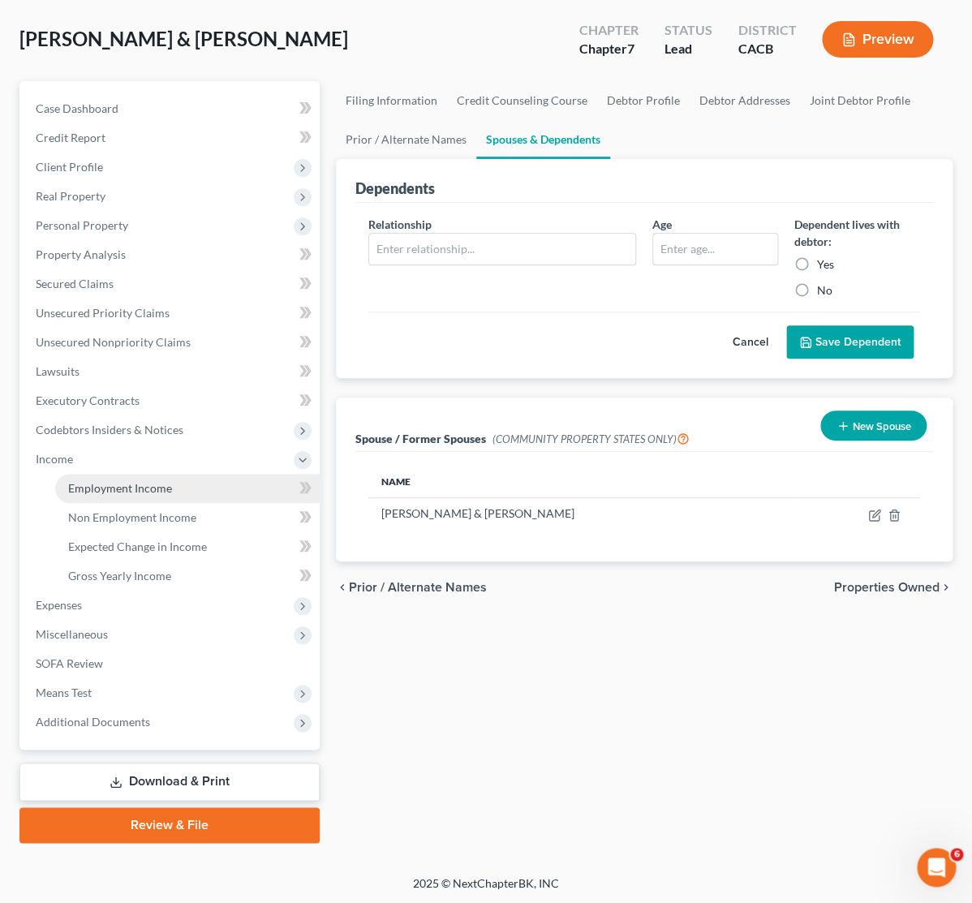
click at [102, 492] on span "Employment Income" at bounding box center [120, 488] width 104 height 14
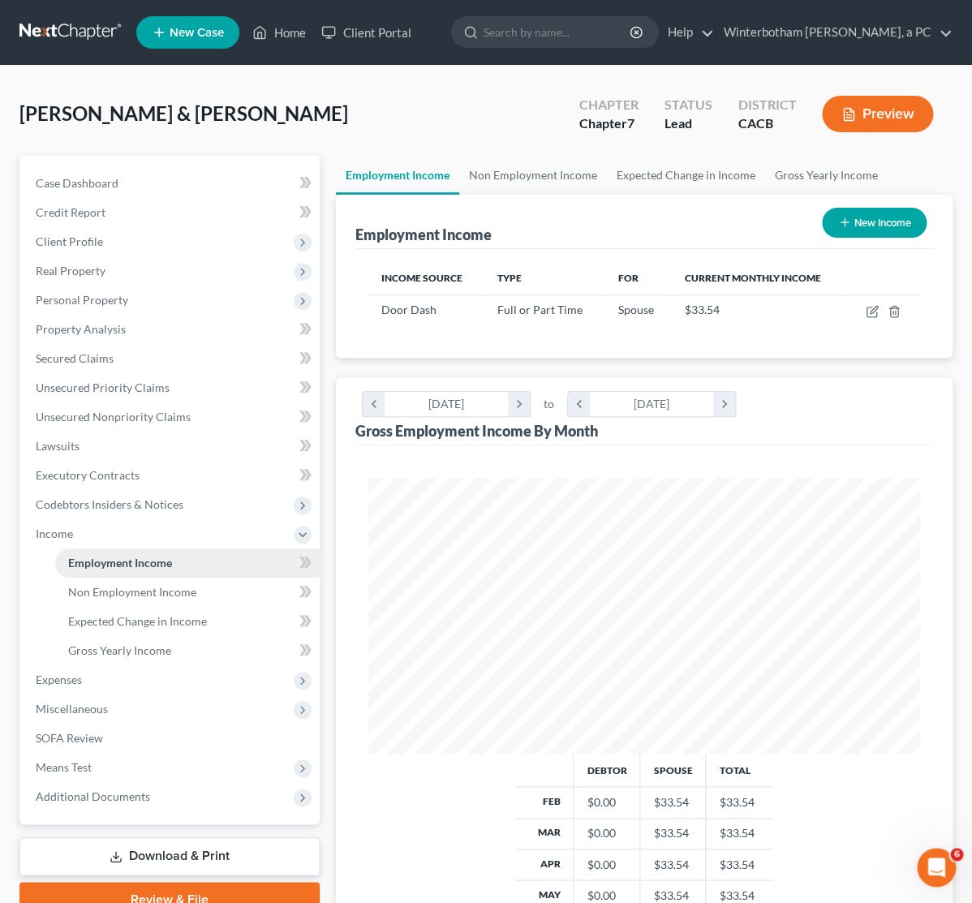
scroll to position [276, 584]
click at [120, 599] on link "Non Employment Income" at bounding box center [187, 592] width 264 height 29
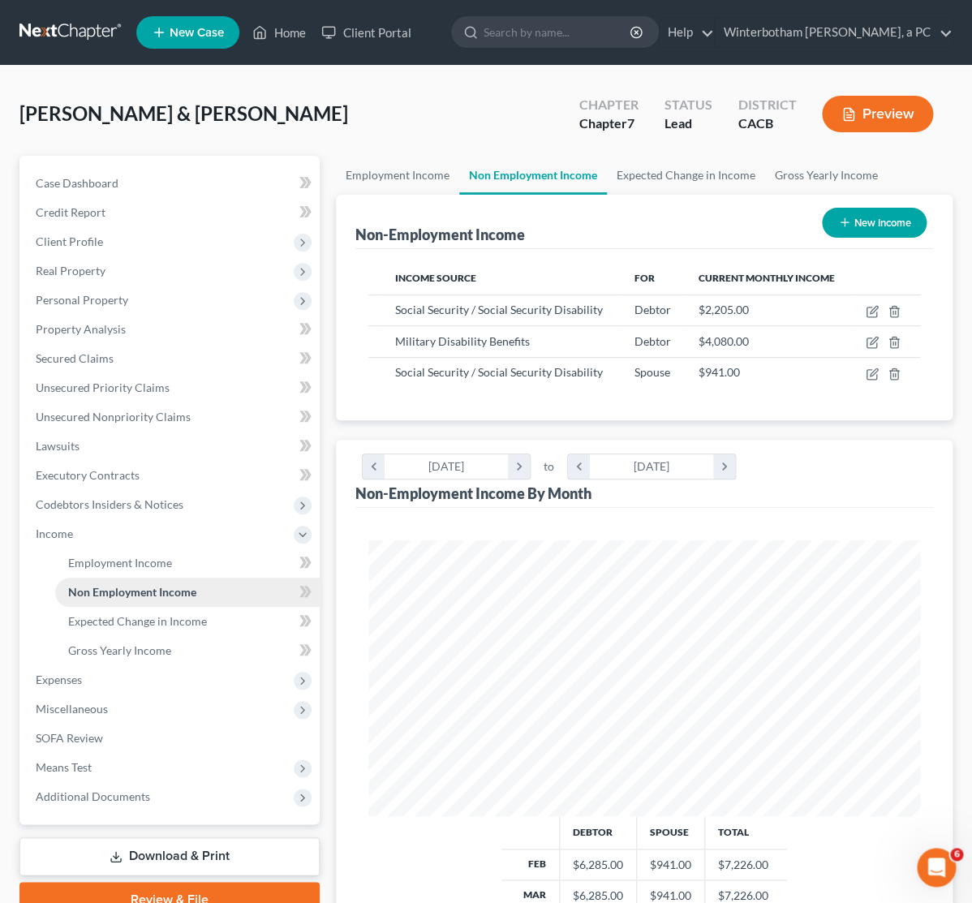
scroll to position [276, 584]
click at [165, 856] on link "Download & Print" at bounding box center [169, 856] width 300 height 38
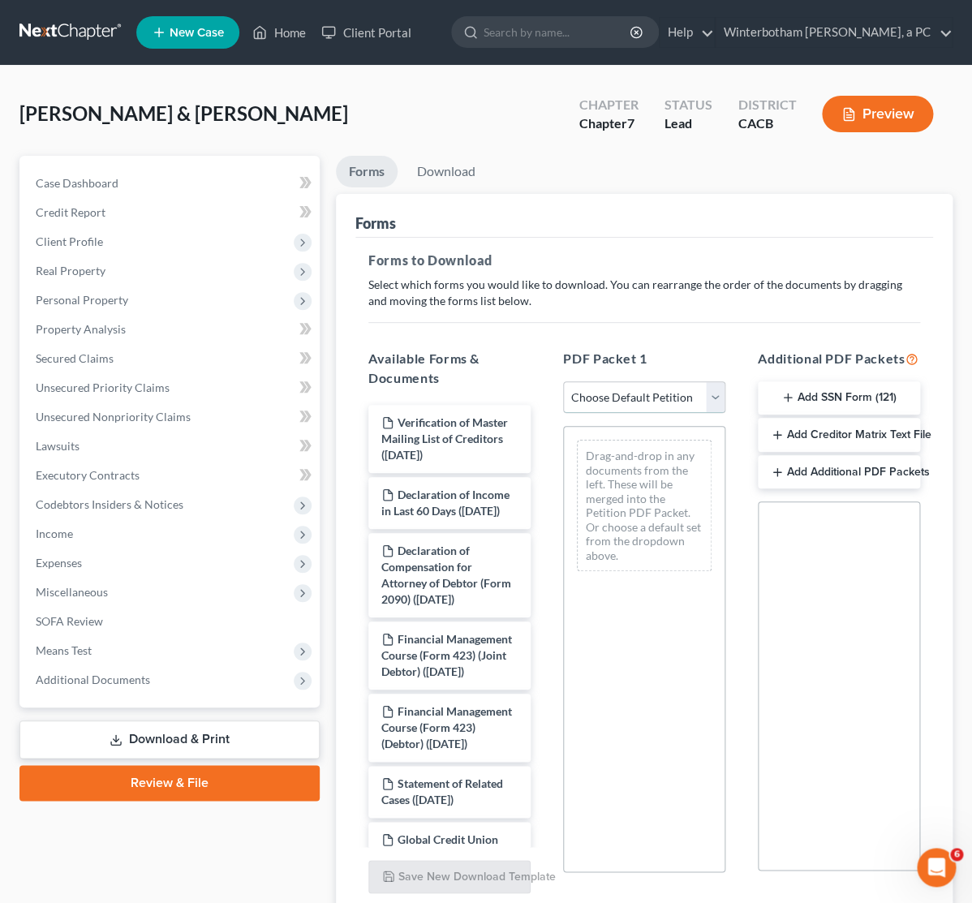
click at [563, 381] on select "Choose Default Petition PDF Packet Complete Bankruptcy Petition (all forms and …" at bounding box center [644, 397] width 162 height 32
select select "0"
click option "Complete Bankruptcy Petition (all forms and schedules)" at bounding box center [0, 0] width 0 height 0
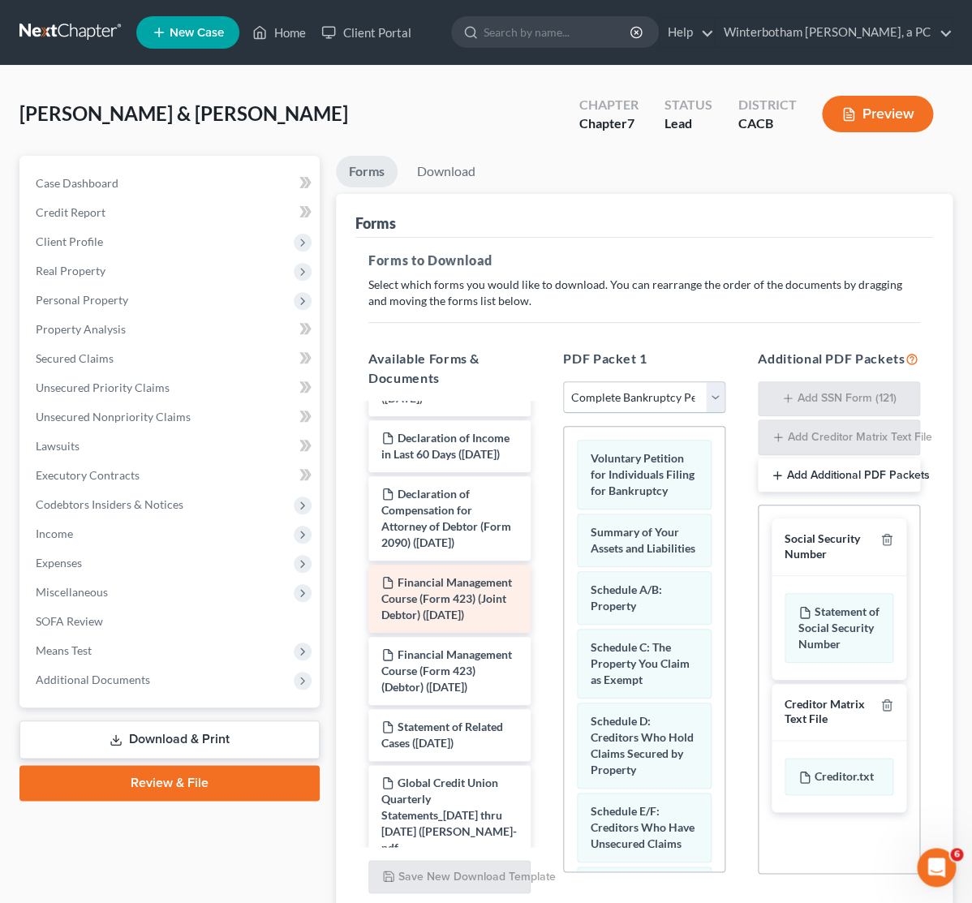
scroll to position [79, 0]
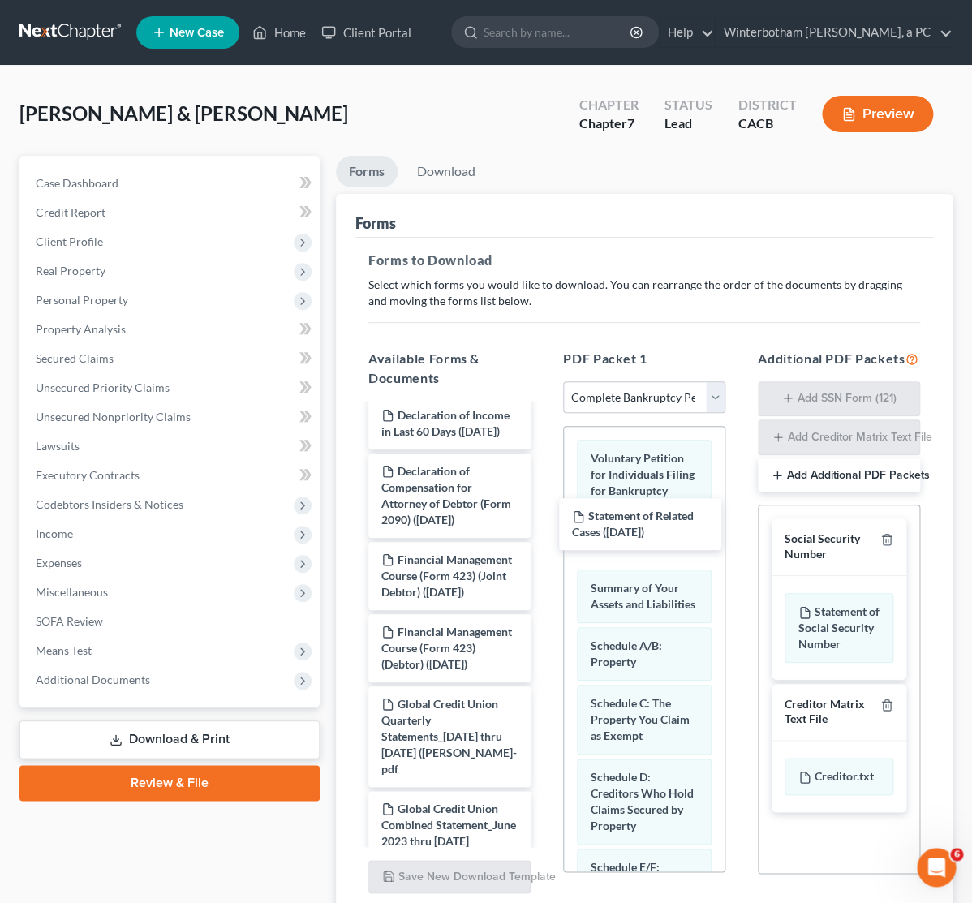
drag, startPoint x: 451, startPoint y: 730, endPoint x: 647, endPoint y: 586, distance: 243.2
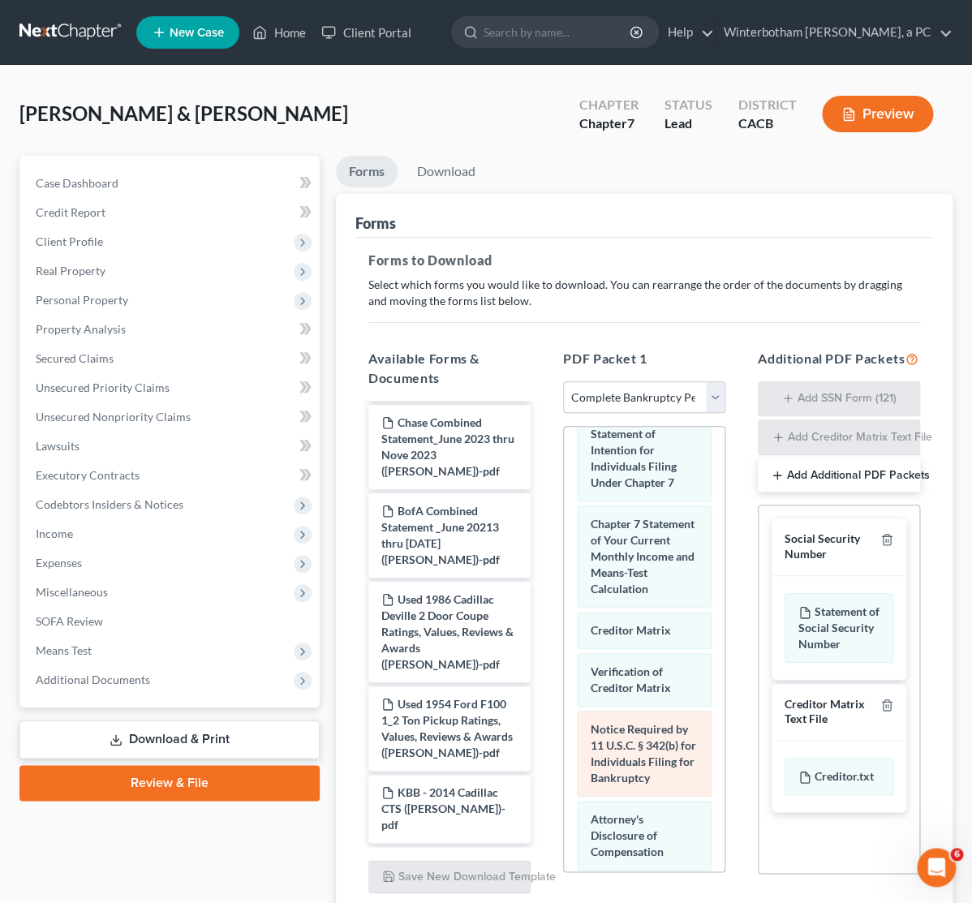
scroll to position [949, 0]
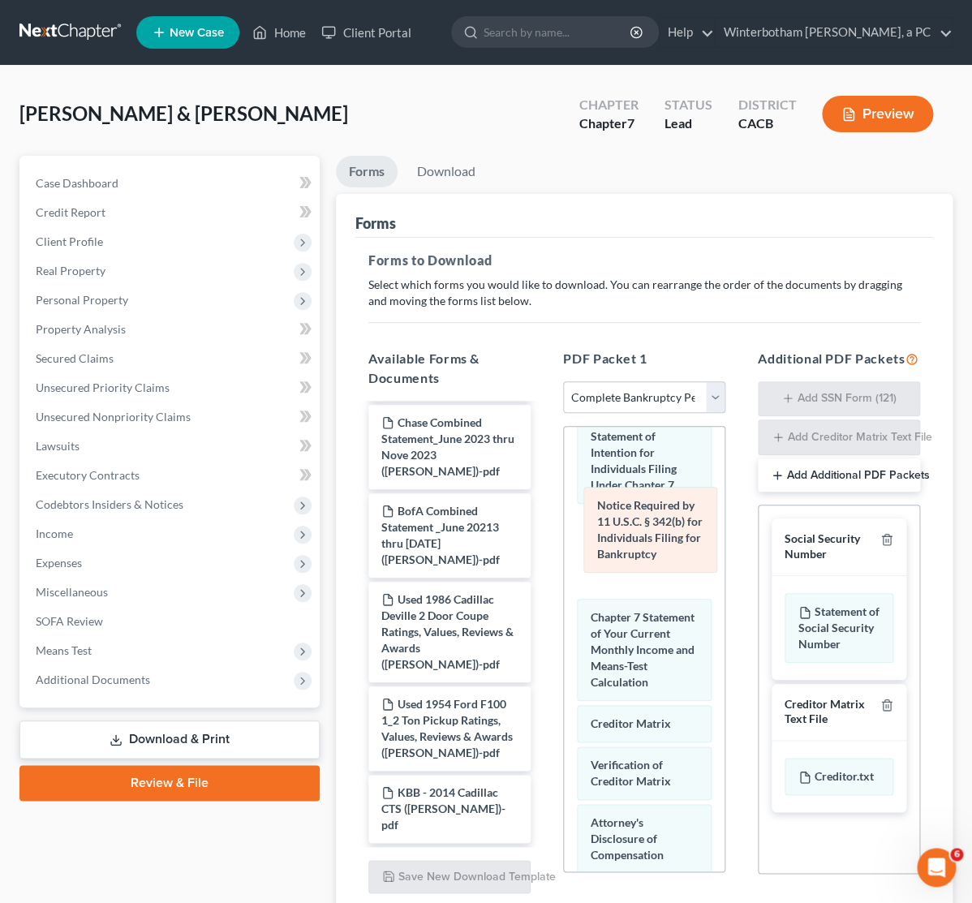
drag, startPoint x: 650, startPoint y: 784, endPoint x: 656, endPoint y: 550, distance: 233.7
click at [656, 550] on div "Notice Required by 11 U.S.C. § 342(b) for Individuals Filing for Bankruptcy Vol…" at bounding box center [644, 250] width 161 height 1544
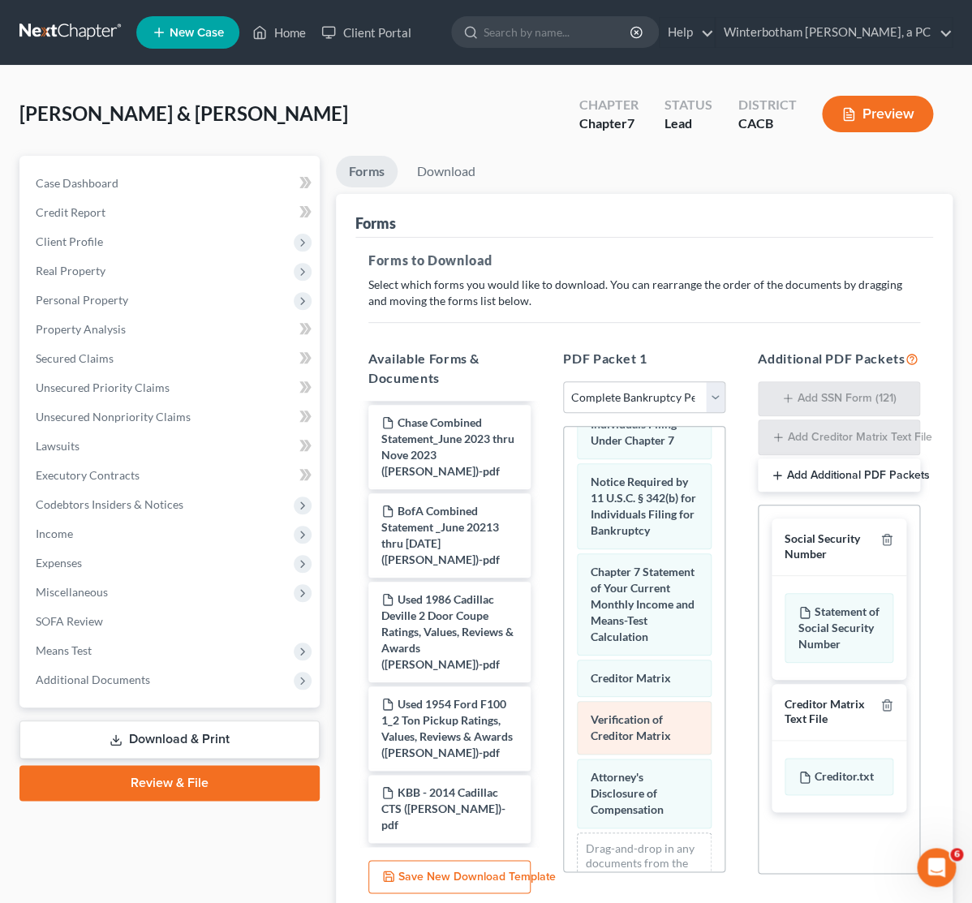
scroll to position [1029, 0]
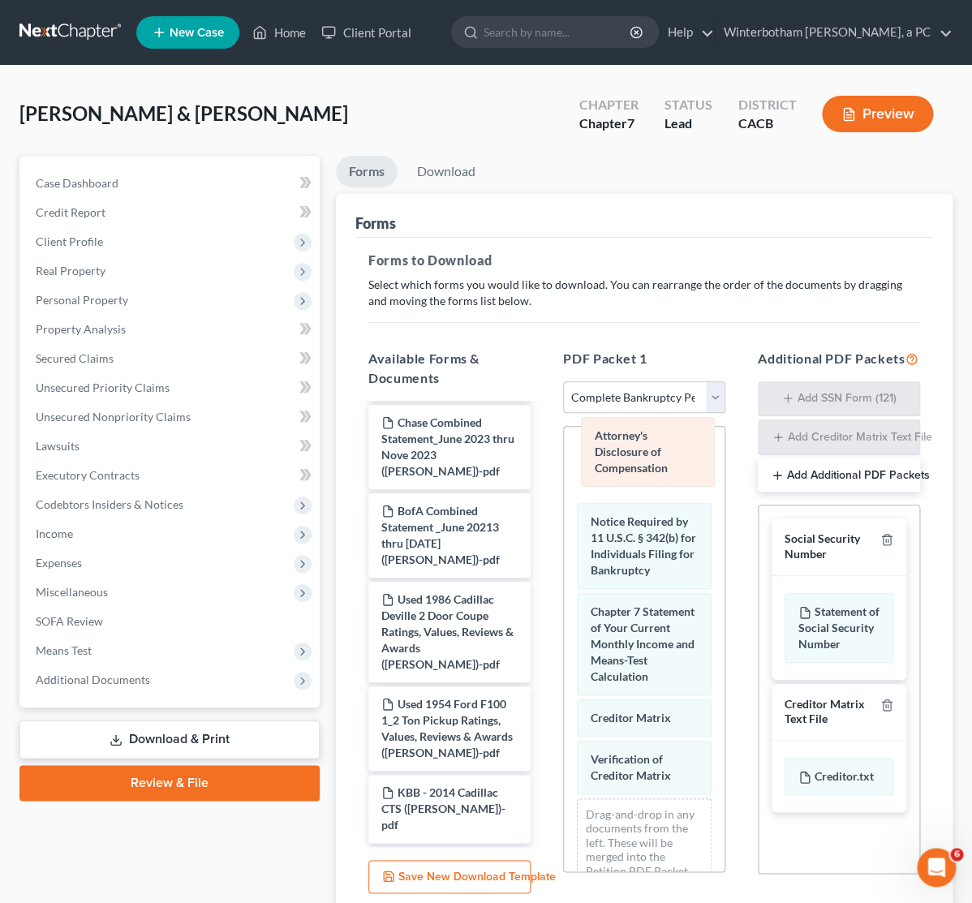
drag, startPoint x: 648, startPoint y: 771, endPoint x: 652, endPoint y: 461, distance: 310.7
click at [652, 458] on div "Attorney's Disclosure of Compensation Voluntary Petition for Individuals Filing…" at bounding box center [644, 170] width 161 height 1544
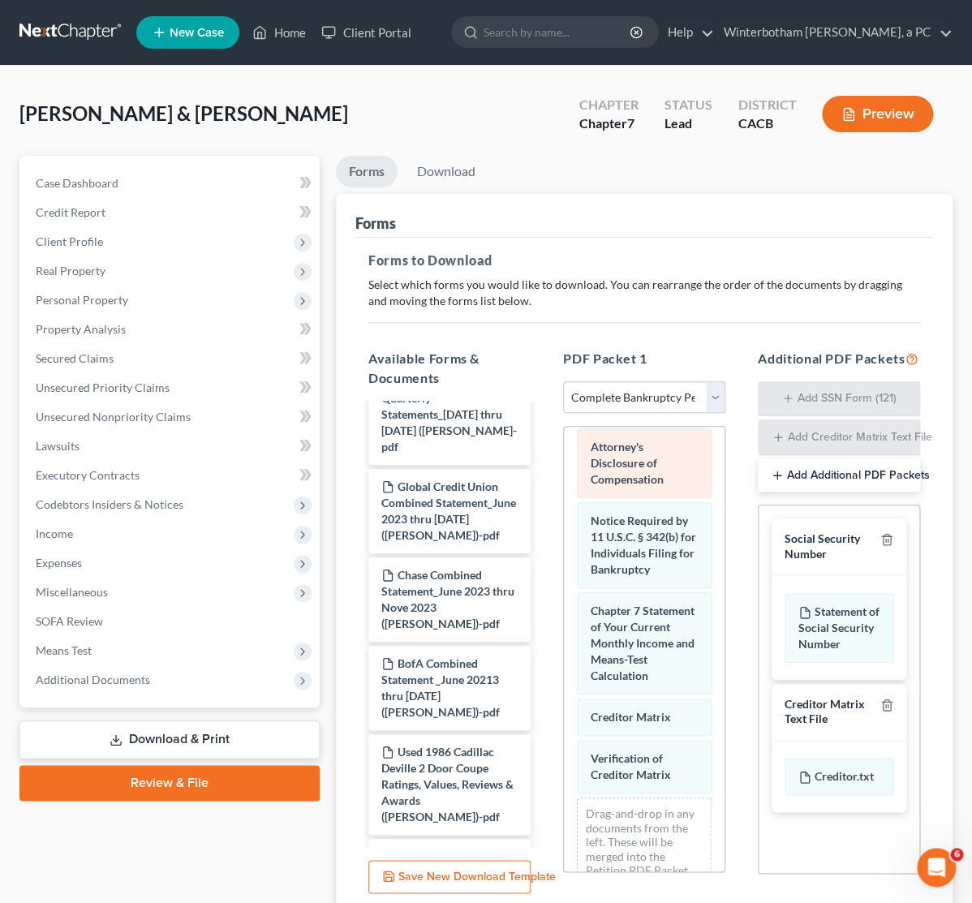
scroll to position [396, 0]
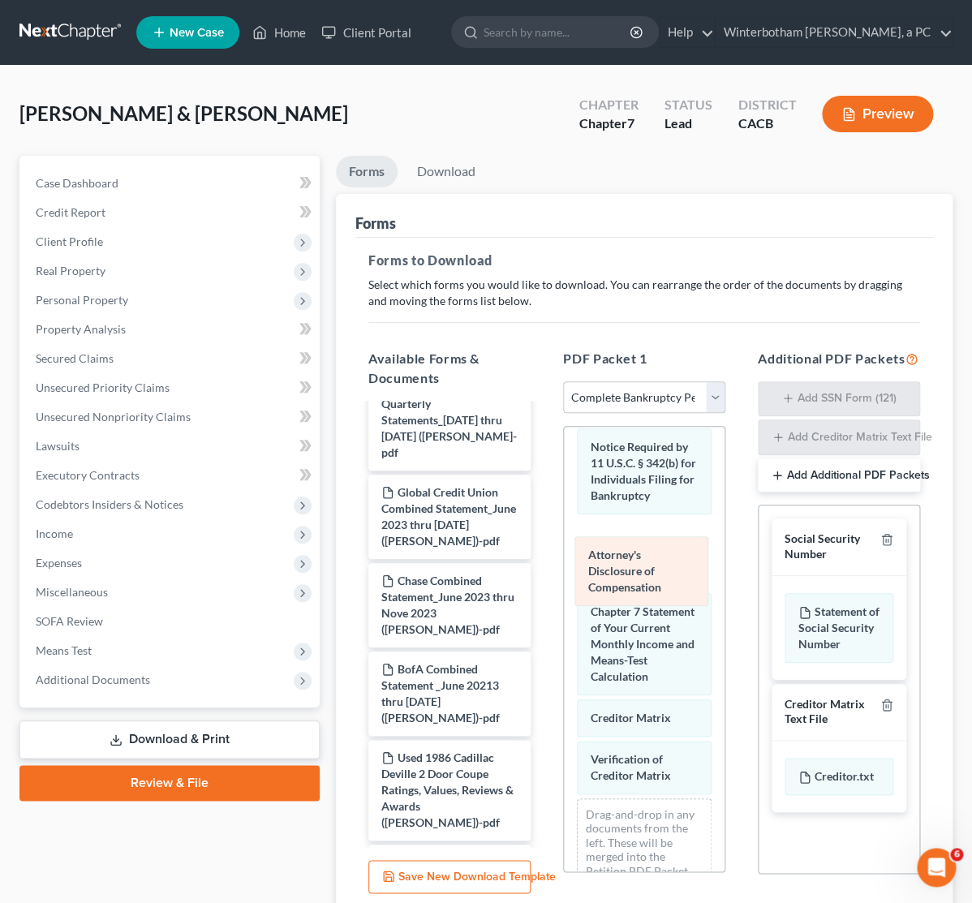
drag, startPoint x: 651, startPoint y: 477, endPoint x: 649, endPoint y: 578, distance: 101.4
click at [649, 578] on div "Attorney's Disclosure of Compensation Voluntary Petition for Individuals Filing…" at bounding box center [644, 170] width 161 height 1544
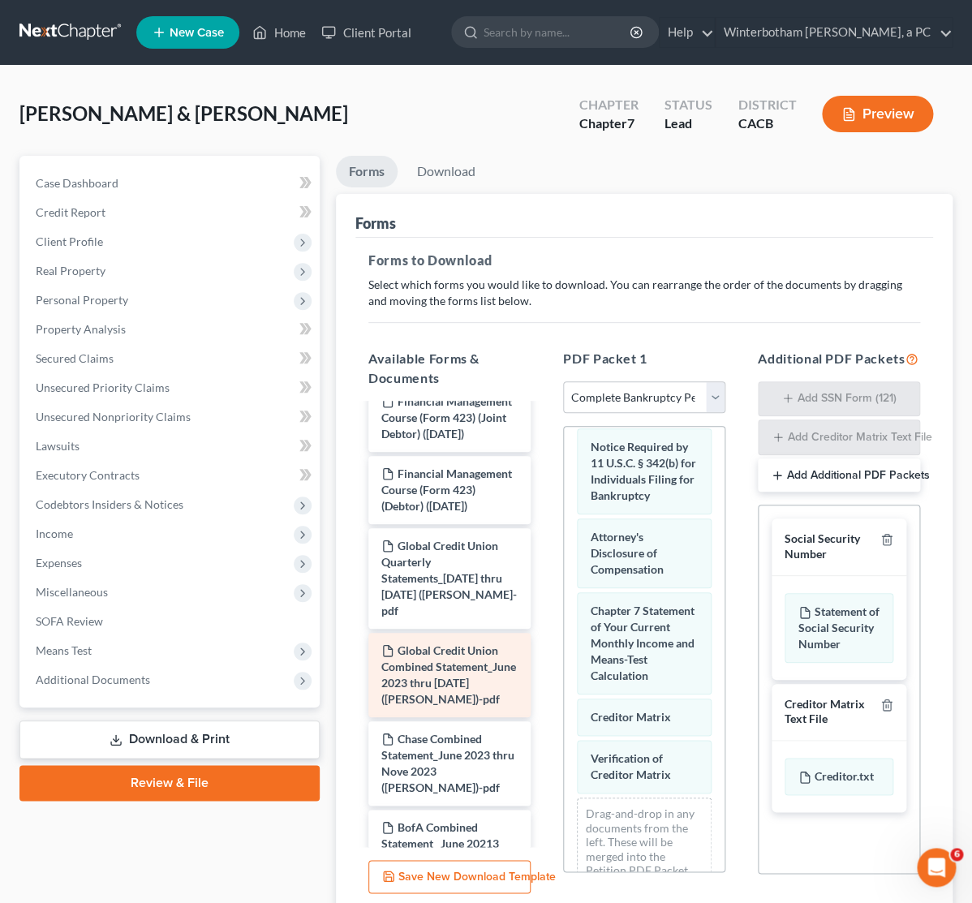
scroll to position [0, 0]
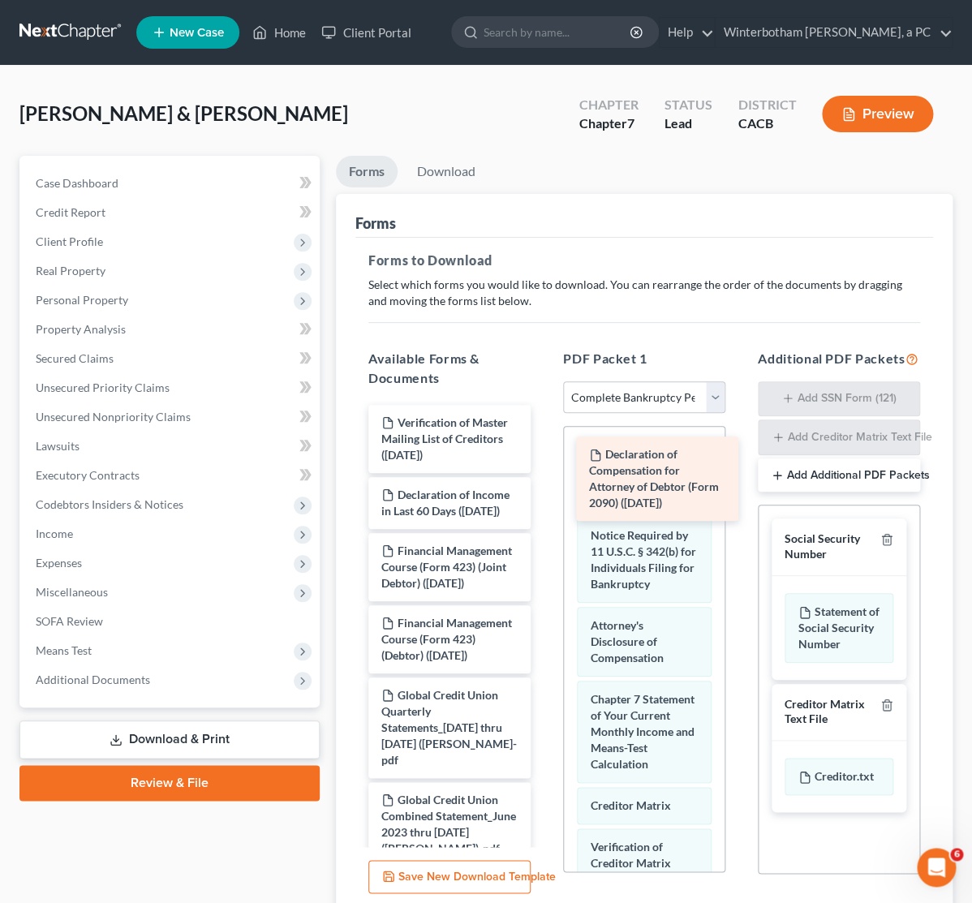
drag, startPoint x: 465, startPoint y: 595, endPoint x: 672, endPoint y: 483, distance: 235.9
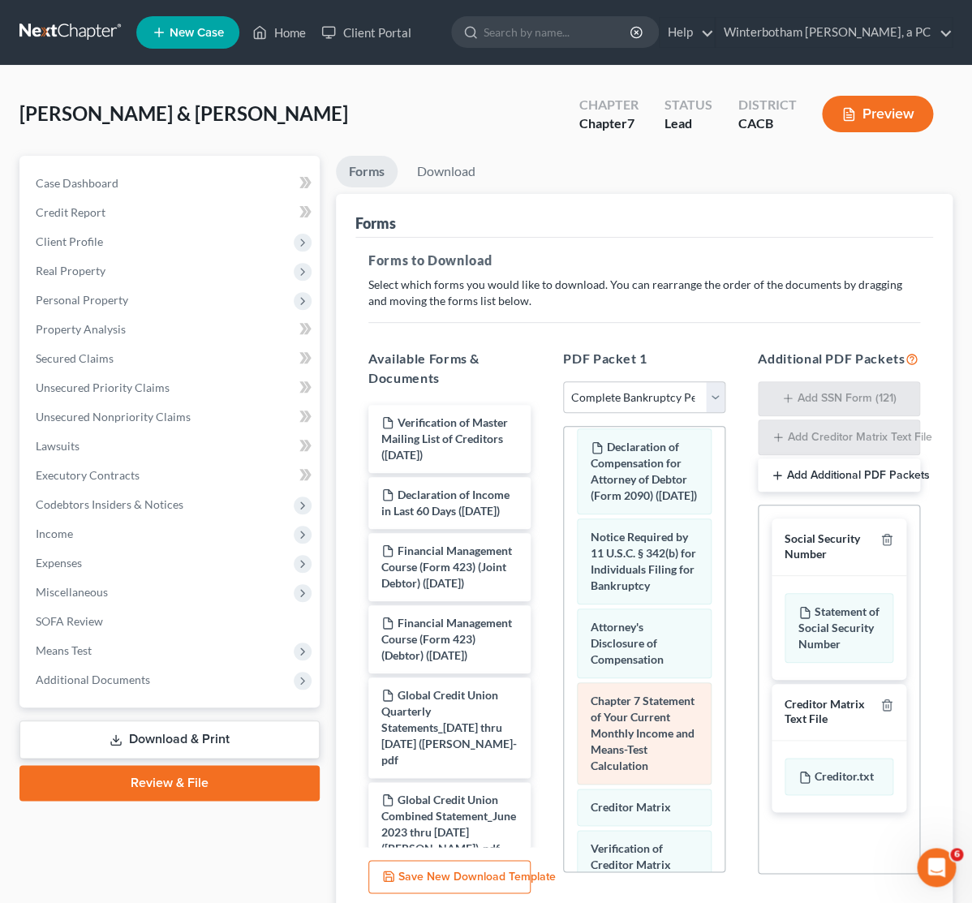
scroll to position [1215, 0]
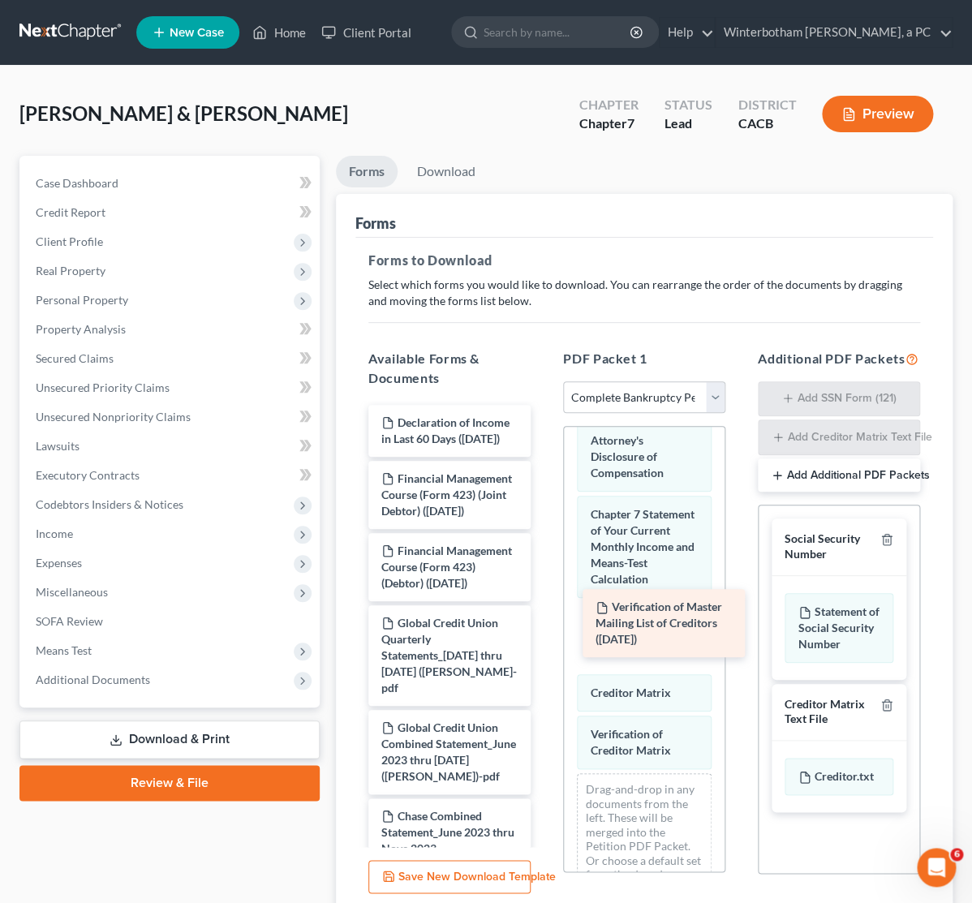
drag, startPoint x: 463, startPoint y: 442, endPoint x: 676, endPoint y: 650, distance: 297.1
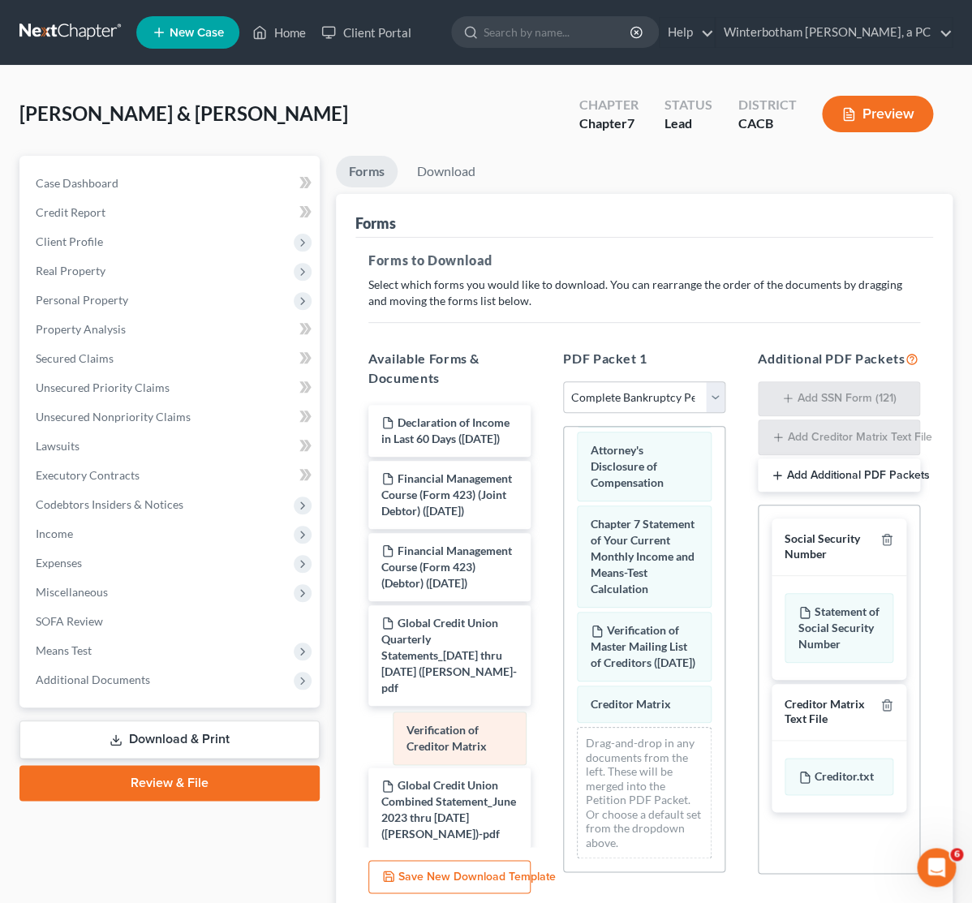
drag, startPoint x: 650, startPoint y: 770, endPoint x: 463, endPoint y: 725, distance: 191.8
click at [564, 725] on div "Verification of Creditor Matrix Voluntary Petition for Individuals Filing for B…" at bounding box center [644, 46] width 161 height 1650
click at [884, 546] on icon "button" at bounding box center [886, 539] width 13 height 13
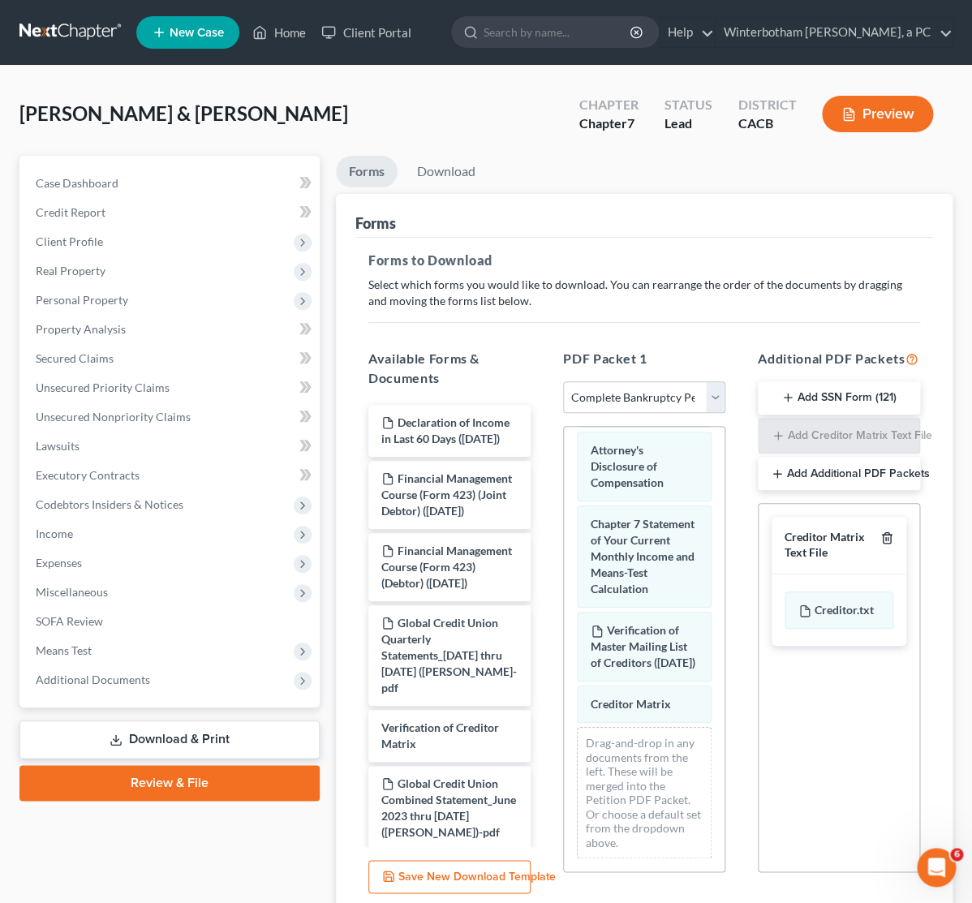
click at [884, 544] on icon "button" at bounding box center [886, 537] width 13 height 13
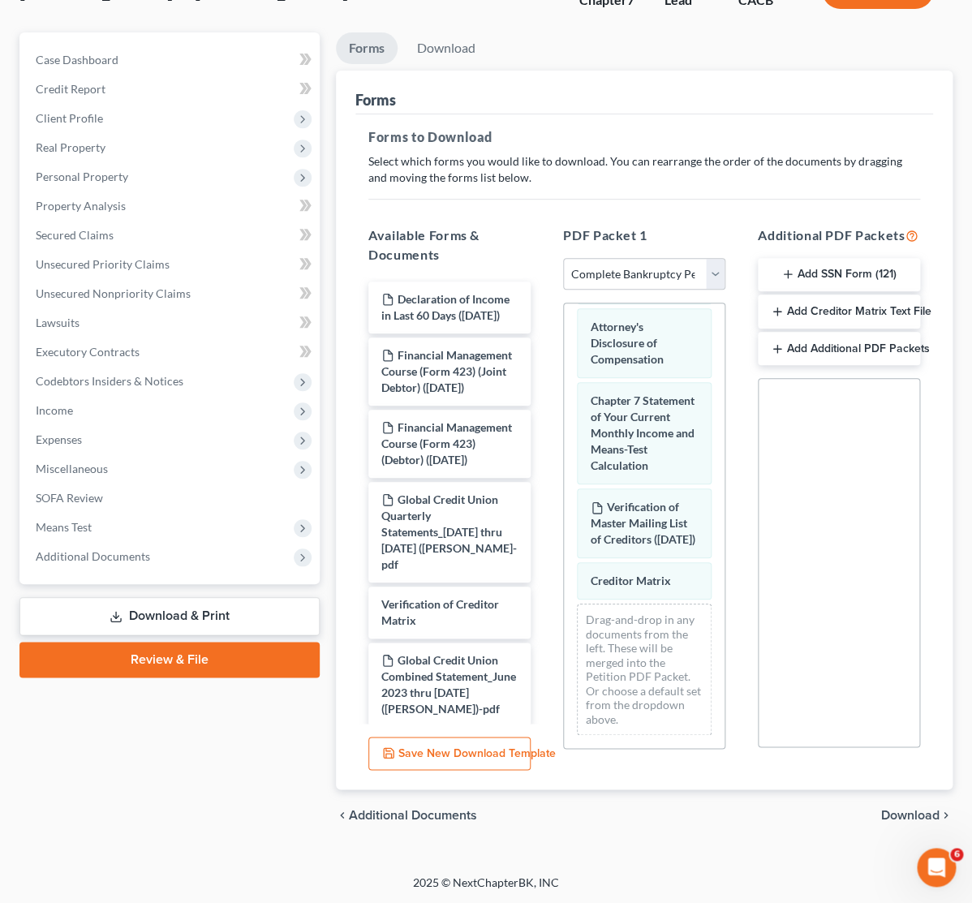
click at [899, 806] on div "chevron_left Additional Documents Download chevron_right" at bounding box center [644, 815] width 616 height 52
click at [897, 812] on span "Download" at bounding box center [910, 815] width 58 height 13
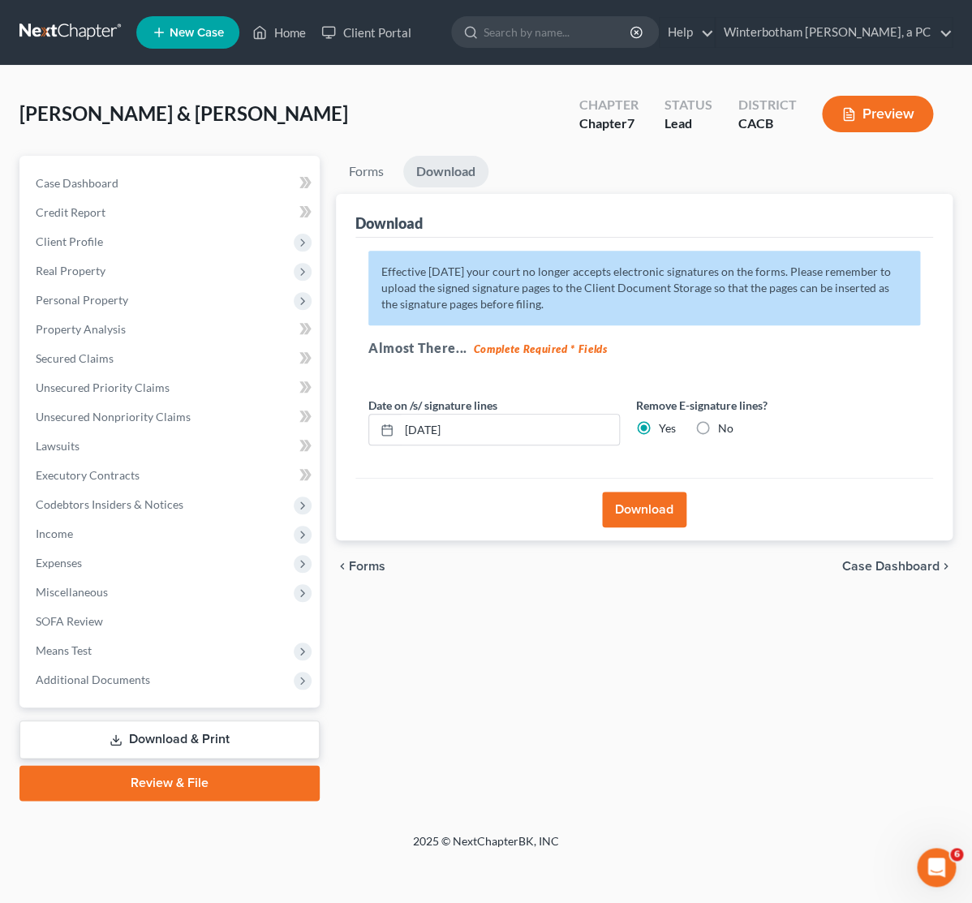
scroll to position [0, 0]
drag, startPoint x: 364, startPoint y: 418, endPoint x: 308, endPoint y: 410, distance: 56.4
click at [399, 415] on input "[DATE]" at bounding box center [509, 430] width 220 height 31
click at [641, 514] on button "Download" at bounding box center [644, 510] width 84 height 36
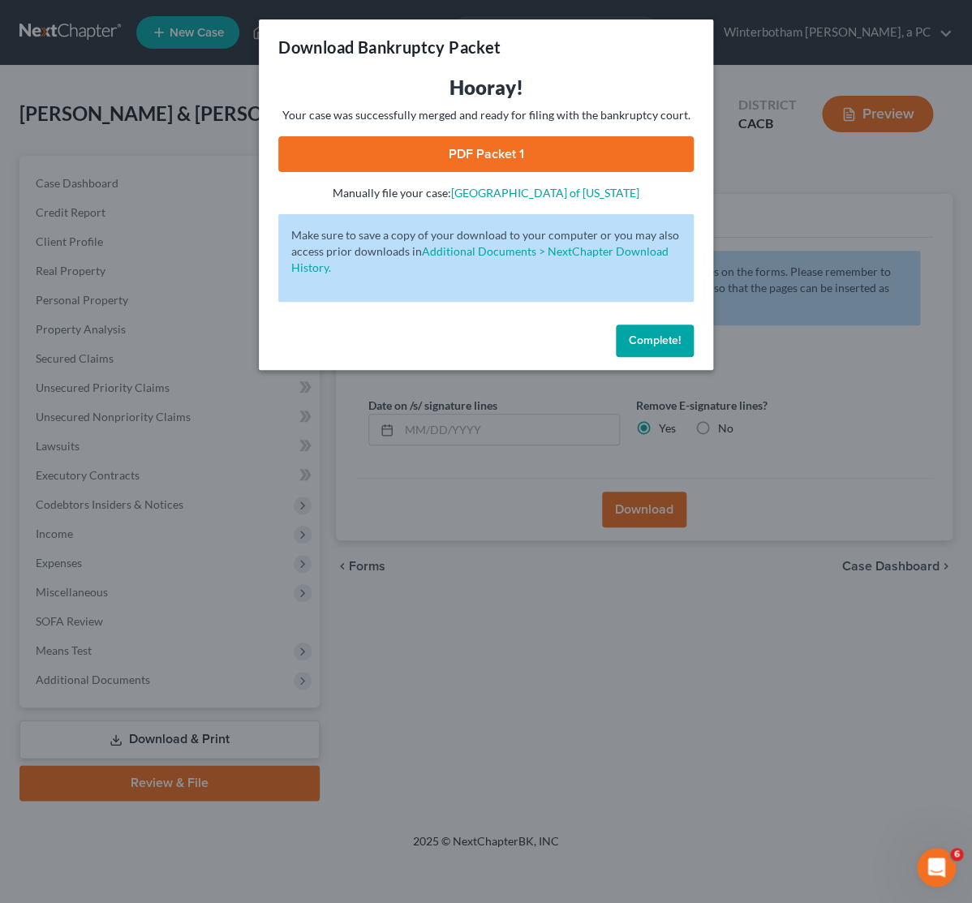
drag, startPoint x: 641, startPoint y: 345, endPoint x: 449, endPoint y: 138, distance: 282.4
click at [449, 138] on div "Download Bankruptcy Packet Hooray! Your case was successfully merged and ready …" at bounding box center [486, 194] width 454 height 350
click at [445, 148] on link "PDF Packet 1" at bounding box center [485, 154] width 415 height 36
click at [500, 150] on link "PDF Packet 1" at bounding box center [485, 154] width 415 height 36
click at [183, 182] on div "Download Bankruptcy Packet Hooray! Your case was successfully merged and ready …" at bounding box center [486, 451] width 972 height 903
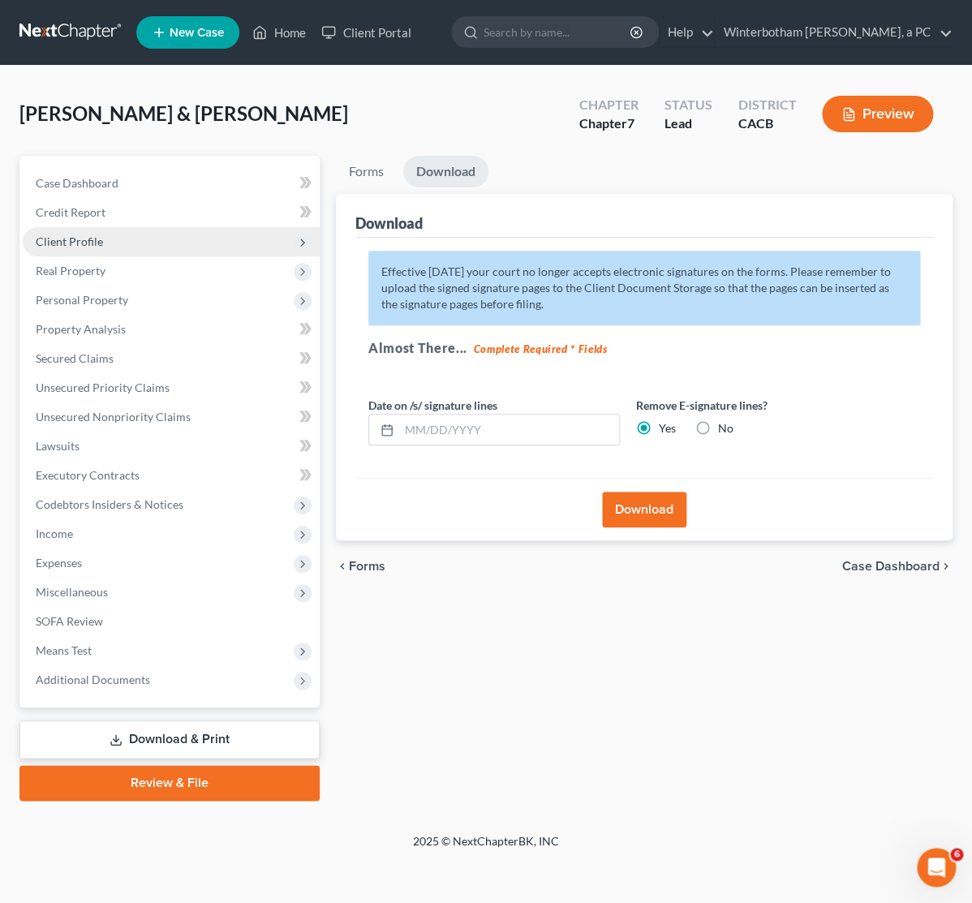
click at [55, 242] on span "Client Profile" at bounding box center [69, 241] width 67 height 14
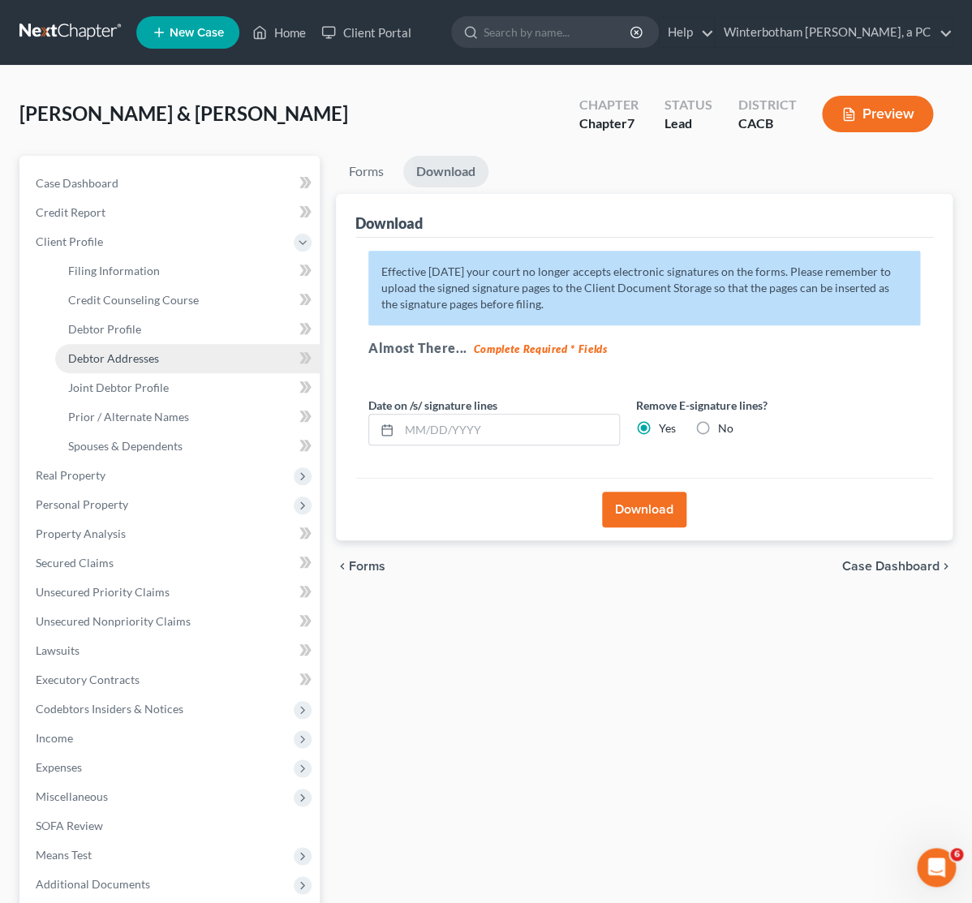
click at [118, 353] on span "Debtor Addresses" at bounding box center [113, 358] width 91 height 14
